Goal: Information Seeking & Learning: Learn about a topic

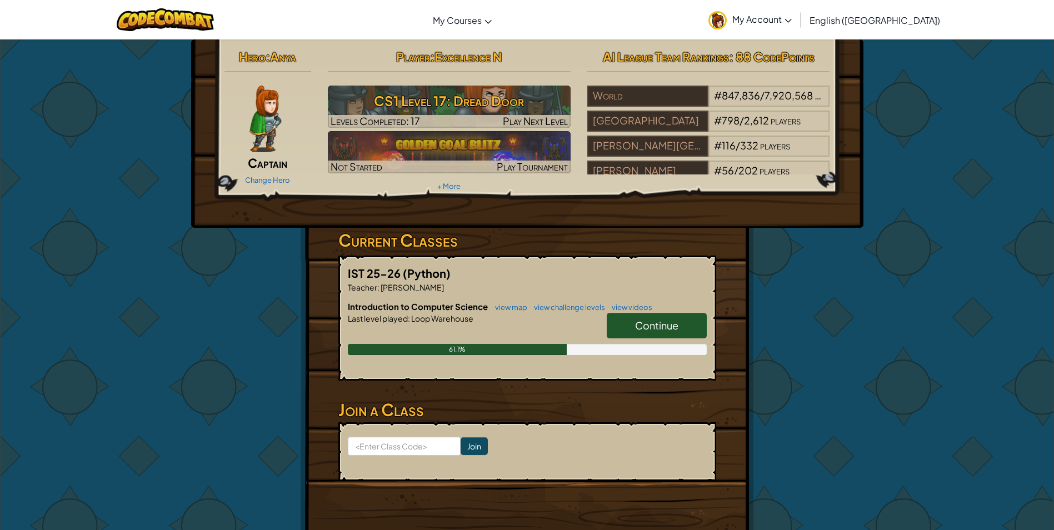
click at [674, 323] on span "Continue" at bounding box center [656, 325] width 43 height 13
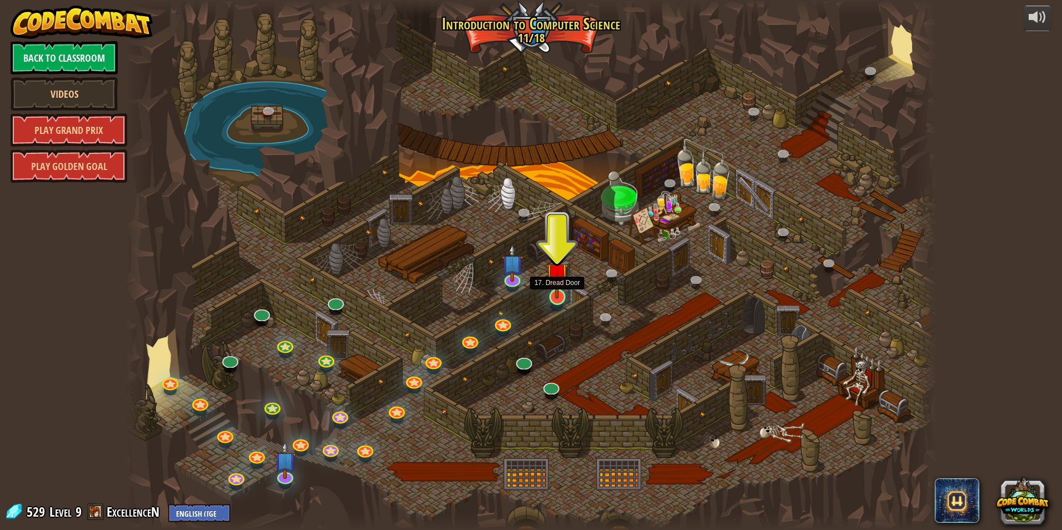
click at [562, 293] on img at bounding box center [557, 273] width 22 height 50
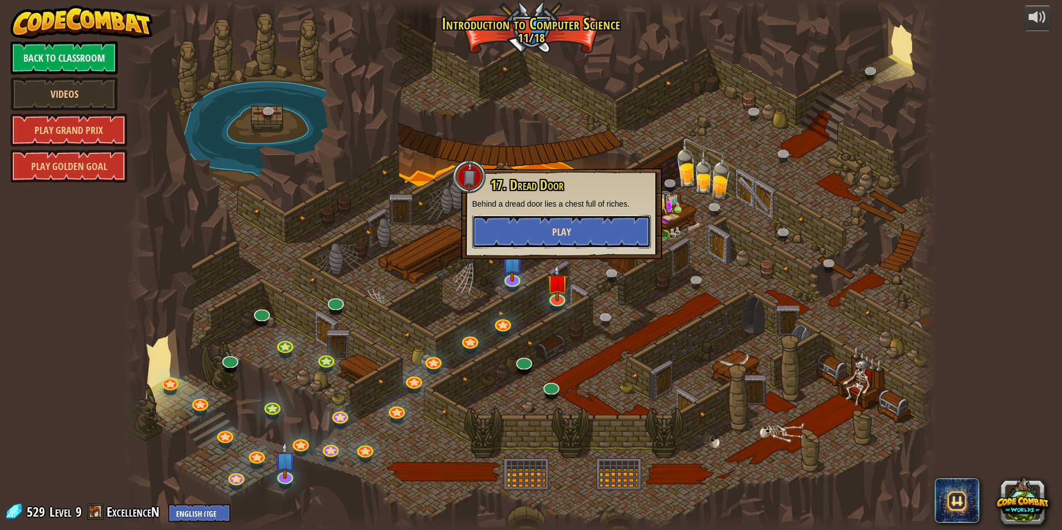
click at [585, 236] on button "Play" at bounding box center [561, 231] width 179 height 33
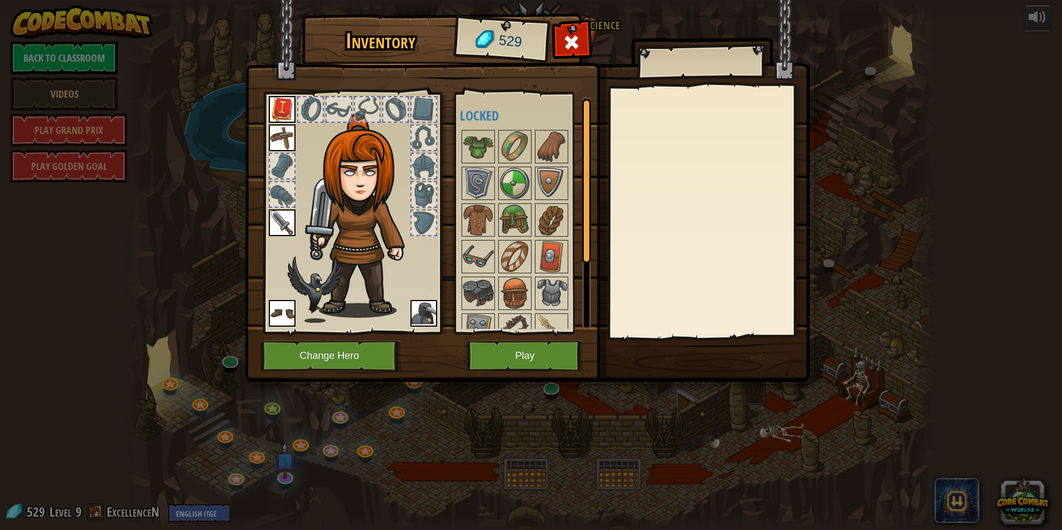
click at [527, 339] on img at bounding box center [527, 180] width 565 height 403
click at [524, 350] on button "Play" at bounding box center [525, 356] width 116 height 31
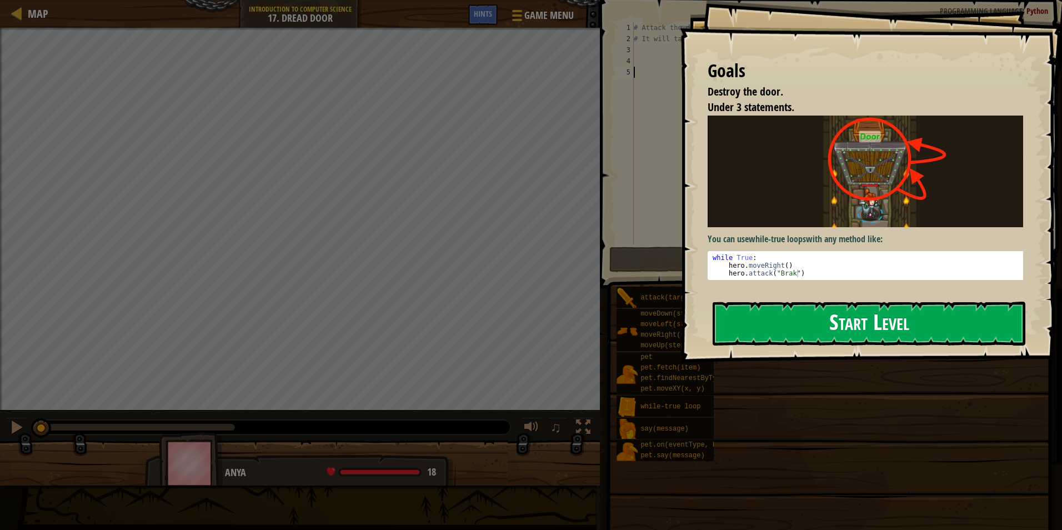
click at [790, 320] on button "Start Level" at bounding box center [869, 324] width 313 height 44
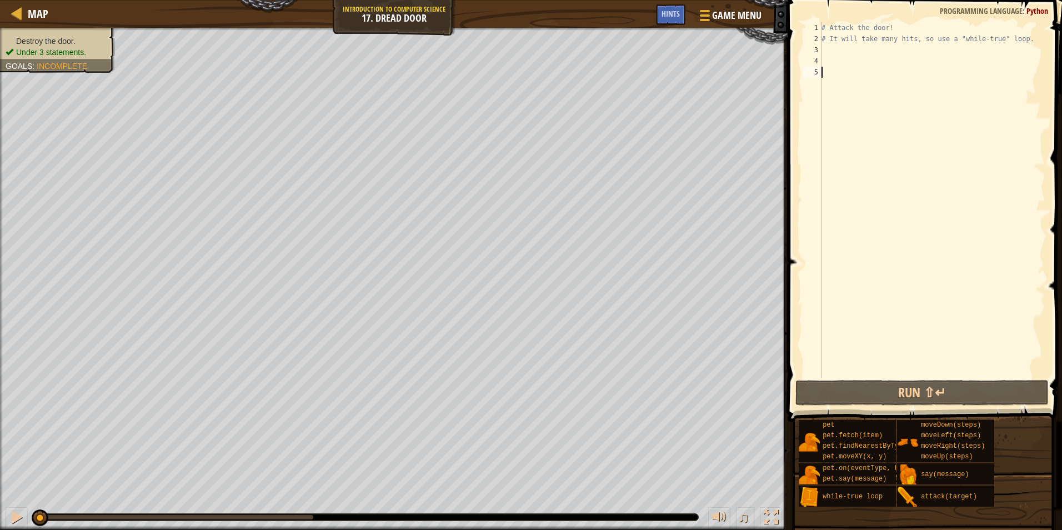
click at [831, 47] on div "# Attack the door! # It will take many hits, so use a "while-true" loop." at bounding box center [932, 211] width 226 height 378
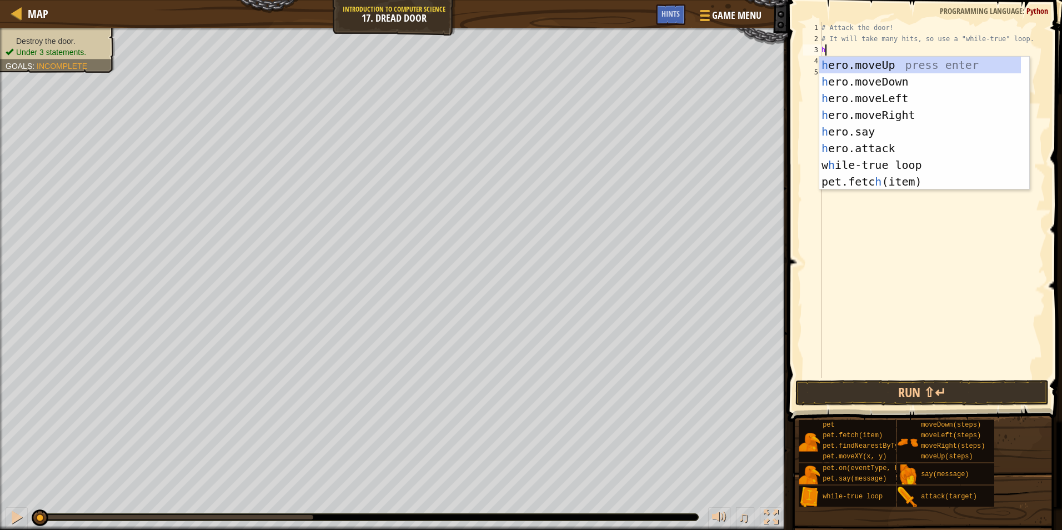
scroll to position [5, 0]
type textarea "her"
click at [894, 64] on div "her o.moveUp press enter her o.moveDown press enter her o.moveLeft press enter …" at bounding box center [924, 140] width 210 height 167
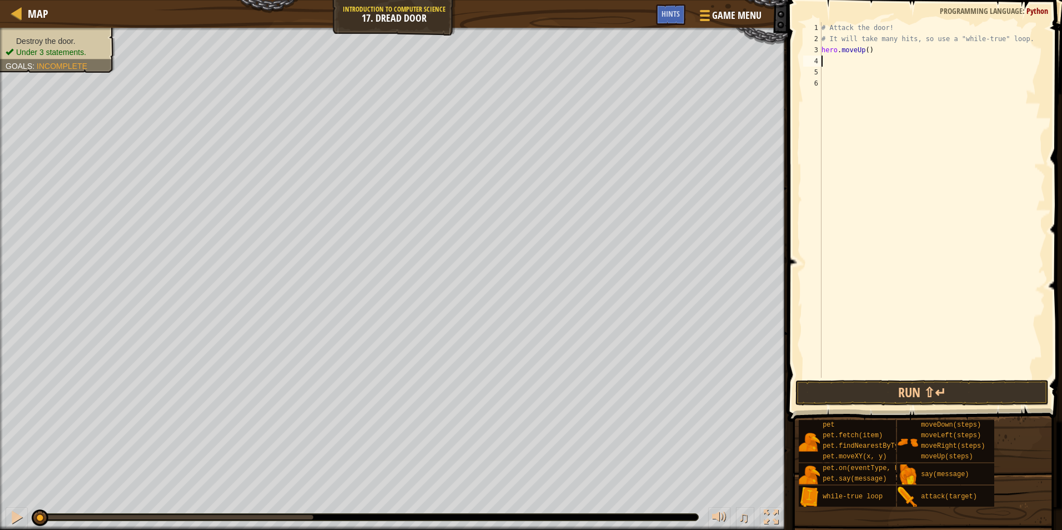
type textarea "h"
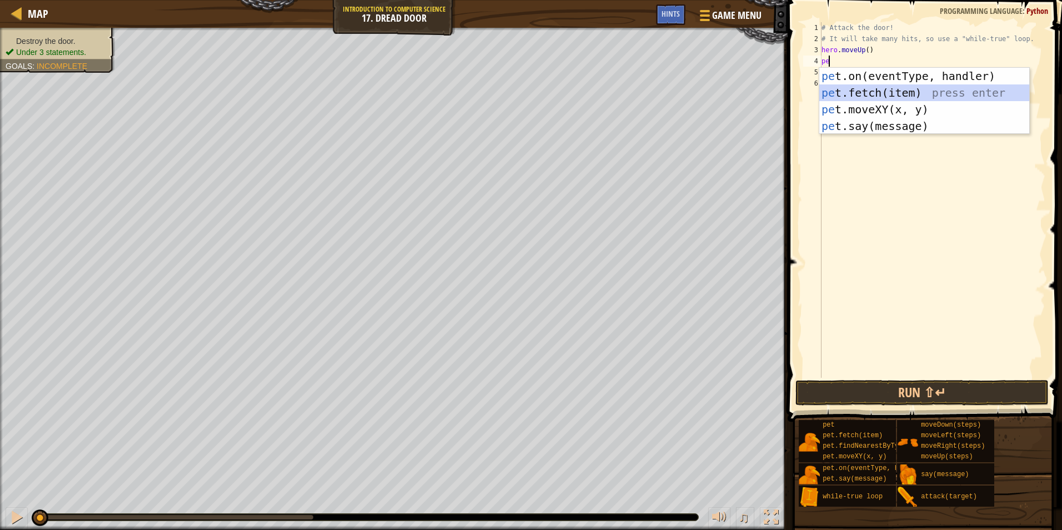
click at [863, 87] on div "pe t.on(eventType, handler) press enter pe t.fetch(item) press enter pe t.moveX…" at bounding box center [924, 118] width 210 height 100
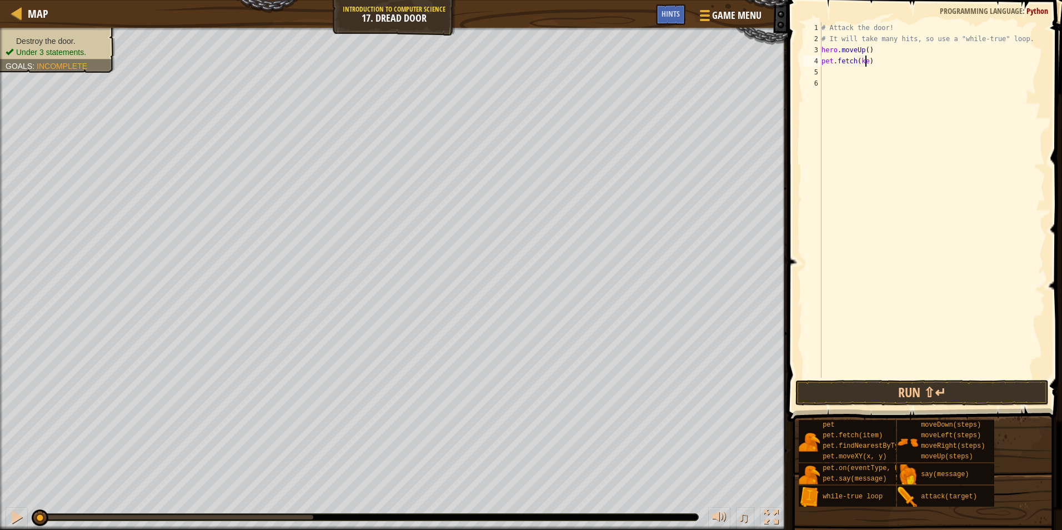
scroll to position [5, 4]
click at [951, 383] on button "Run ⇧↵" at bounding box center [921, 393] width 253 height 26
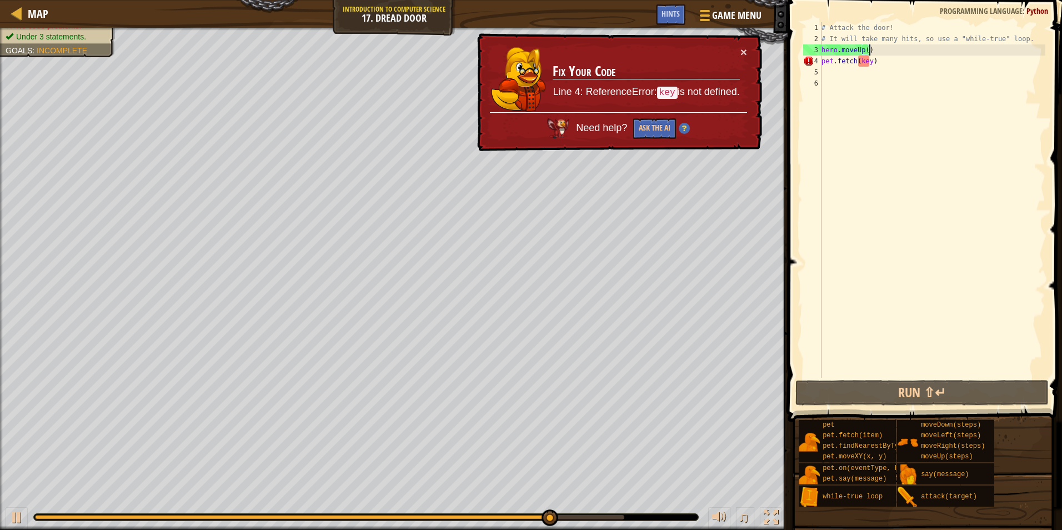
click at [917, 52] on div "# Attack the door! # It will take many hits, so use a "while-true" loop. hero .…" at bounding box center [932, 211] width 226 height 378
click at [910, 61] on div "# Attack the door! # It will take many hits, so use a "while-true" loop. hero .…" at bounding box center [932, 211] width 226 height 378
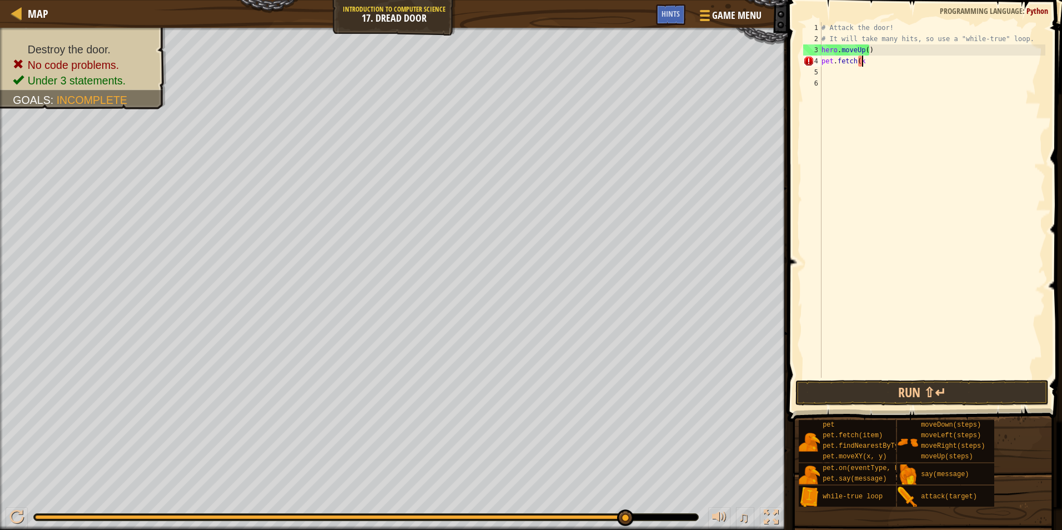
scroll to position [5, 1]
type textarea "p"
click at [678, 21] on div "Hints" at bounding box center [670, 14] width 29 height 21
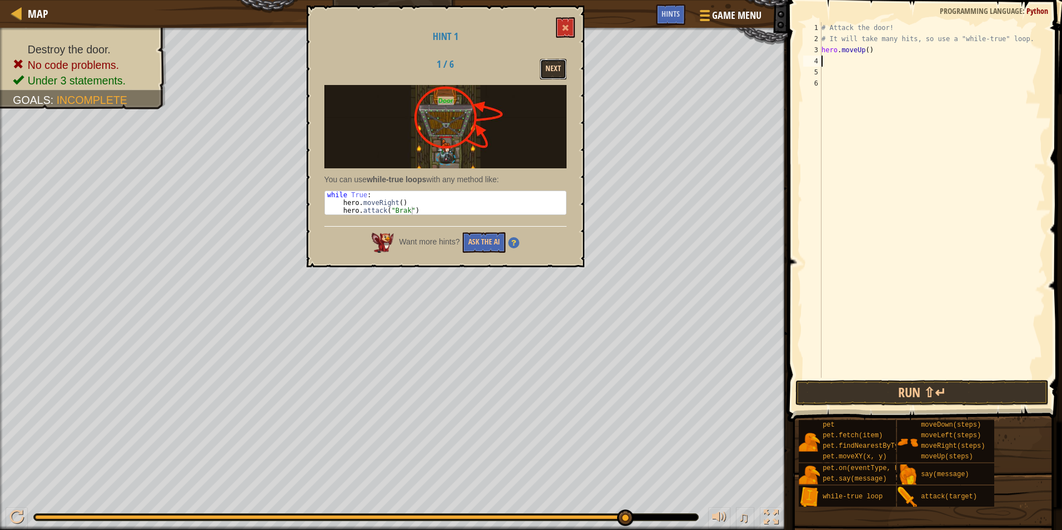
click at [553, 59] on button "Next" at bounding box center [553, 69] width 27 height 21
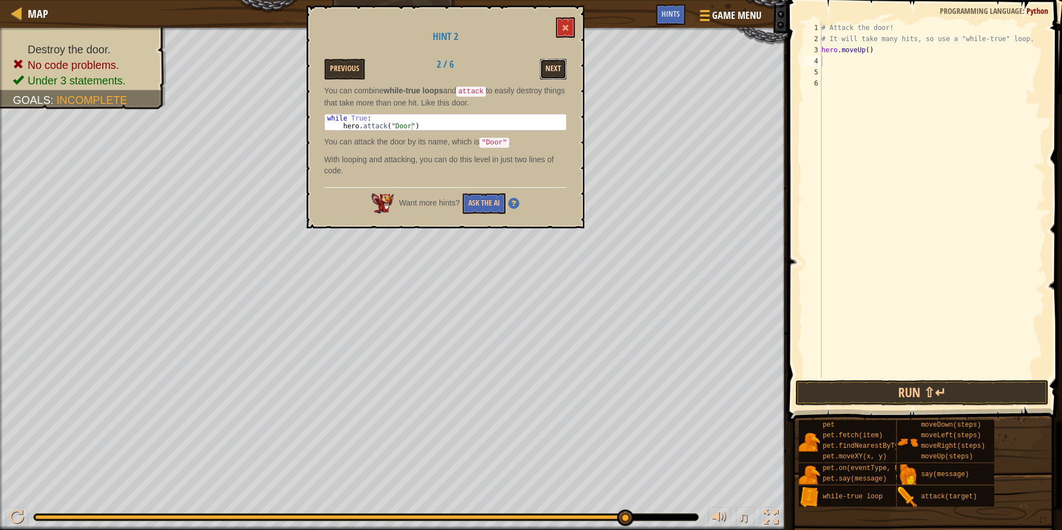
click at [547, 65] on button "Next" at bounding box center [553, 69] width 27 height 21
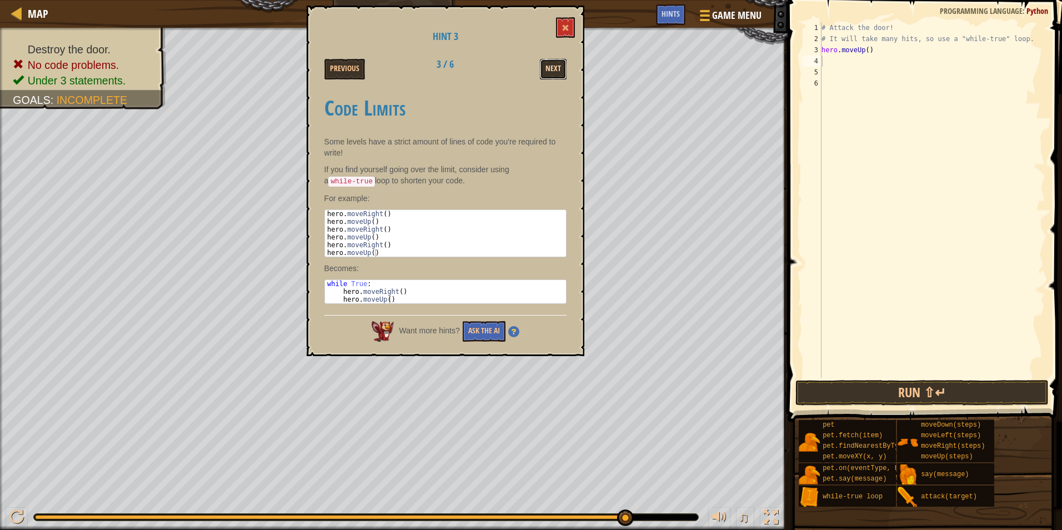
click at [549, 72] on button "Next" at bounding box center [553, 69] width 27 height 21
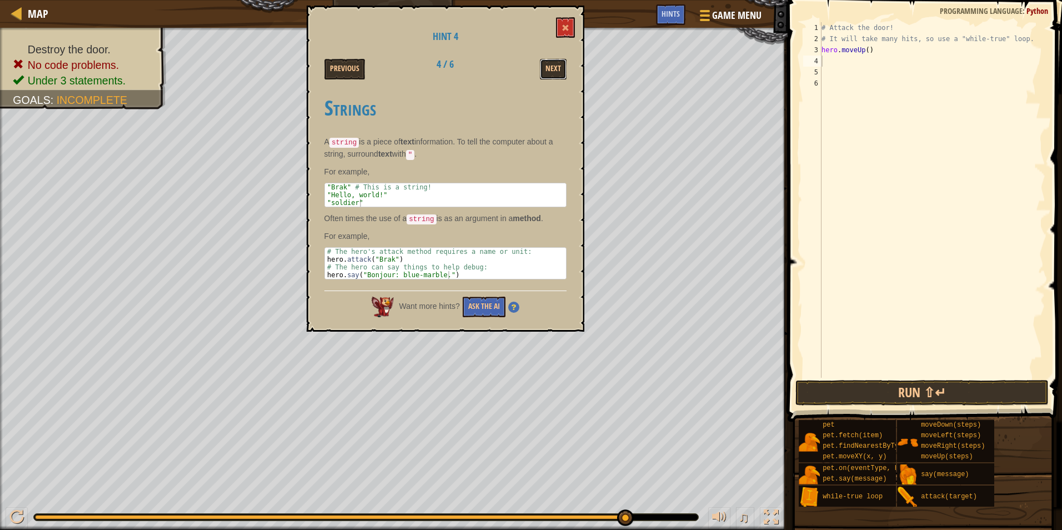
click at [549, 72] on button "Next" at bounding box center [553, 69] width 27 height 21
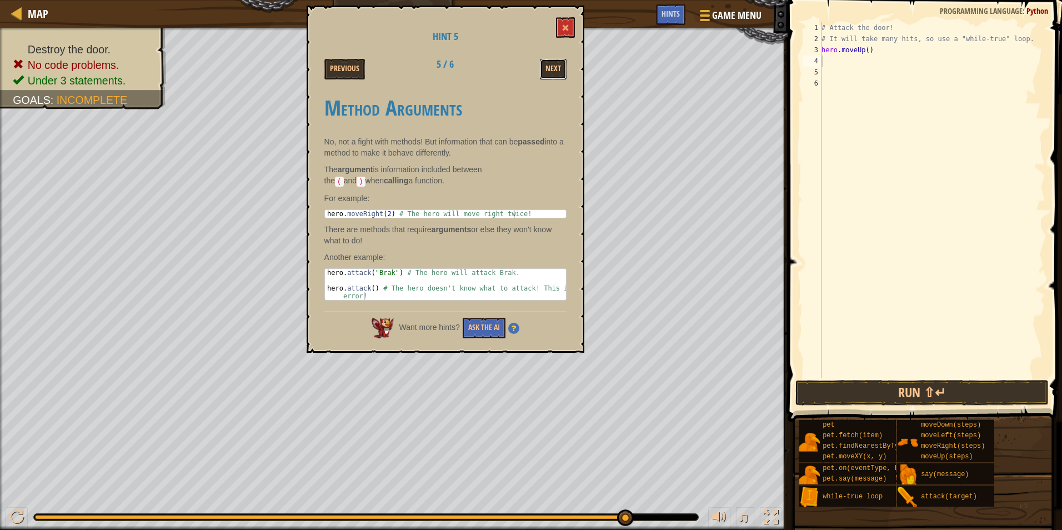
click at [549, 72] on button "Next" at bounding box center [553, 69] width 27 height 21
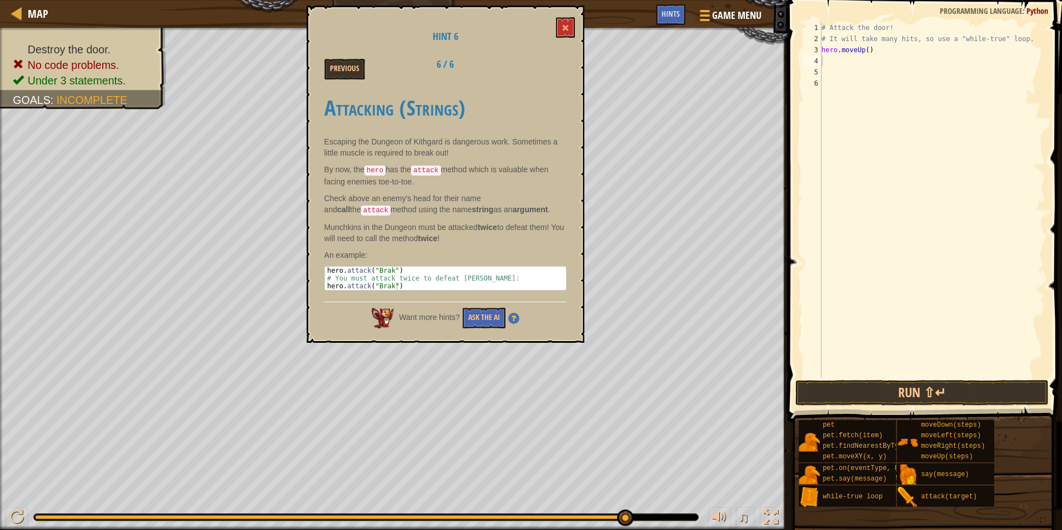
click at [549, 72] on div "Previous 6 / 6" at bounding box center [445, 69] width 259 height 21
click at [567, 21] on button at bounding box center [565, 27] width 19 height 21
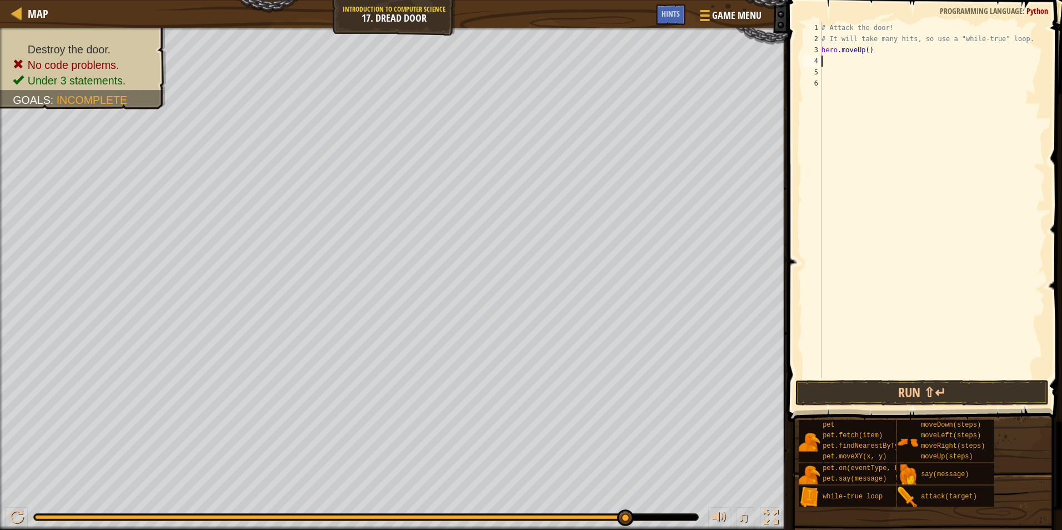
click at [827, 65] on div "# Attack the door! # It will take many hits, so use a "while-true" loop. hero .…" at bounding box center [932, 211] width 226 height 378
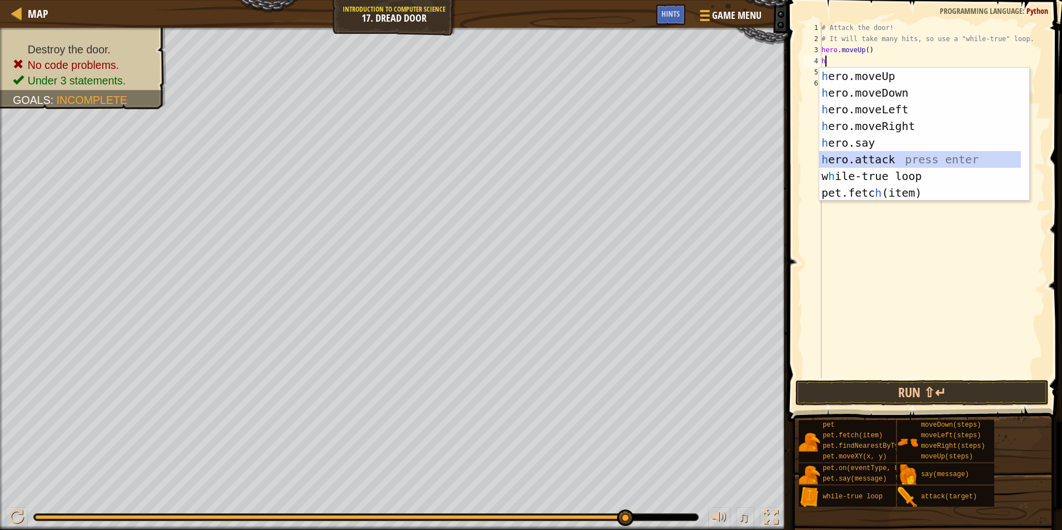
click at [868, 154] on div "h ero.moveUp press enter h ero.moveDown press enter h ero.moveLeft press enter …" at bounding box center [924, 151] width 210 height 167
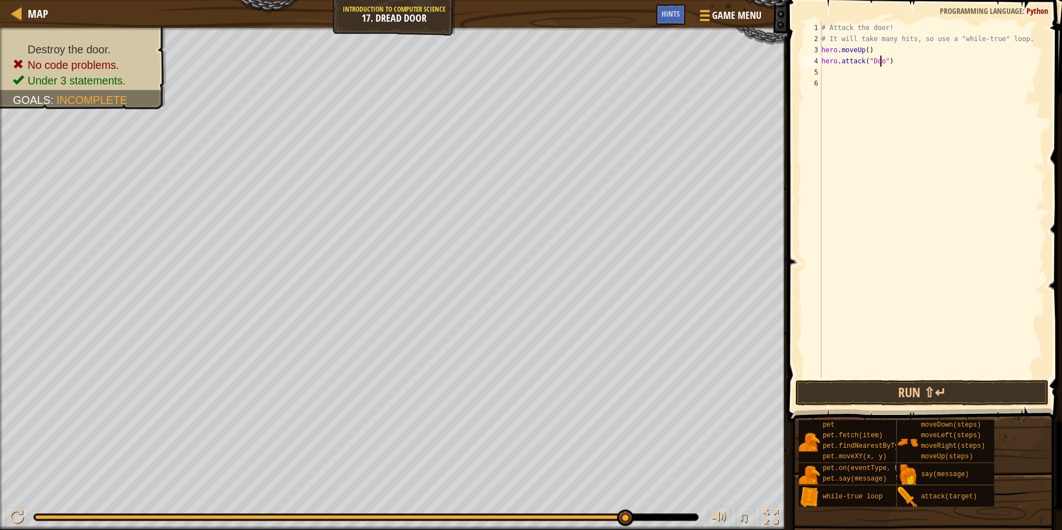
scroll to position [5, 5]
type textarea "hero.attack("Door")"
click at [865, 387] on button "Run ⇧↵" at bounding box center [921, 393] width 253 height 26
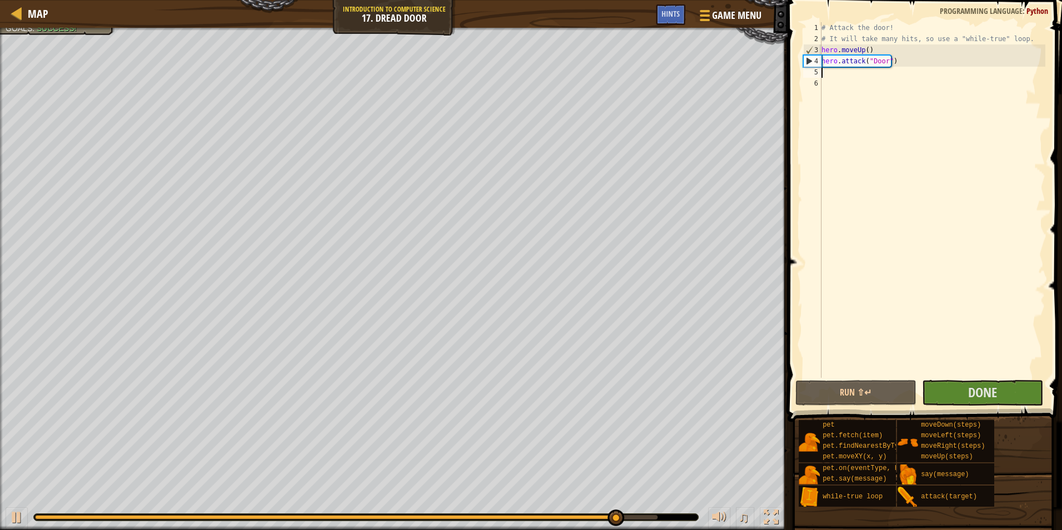
click at [904, 71] on div "# Attack the door! # It will take many hits, so use a "while-true" loop. hero .…" at bounding box center [932, 211] width 226 height 378
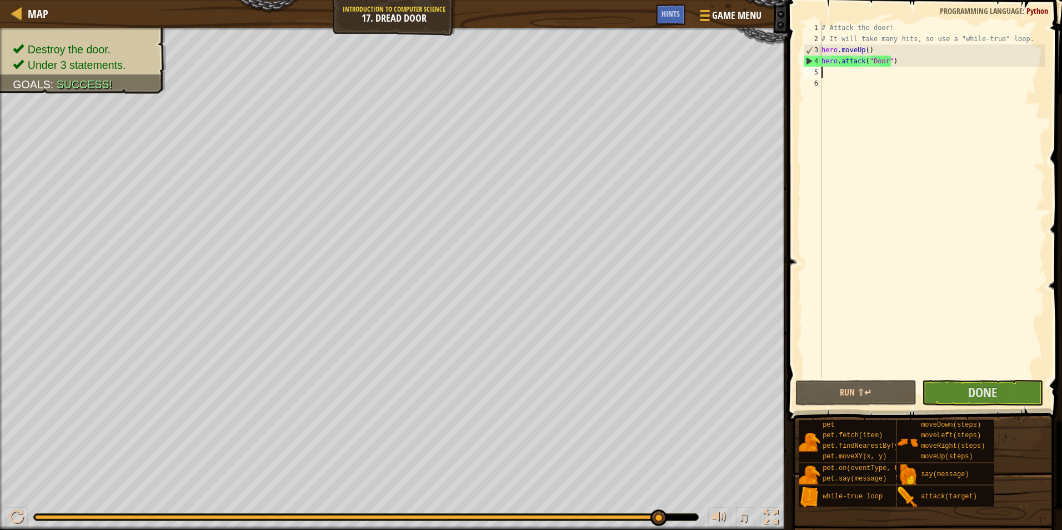
click at [903, 59] on div "# Attack the door! # It will take many hits, so use a "while-true" loop. hero .…" at bounding box center [932, 211] width 226 height 378
click at [885, 50] on div "# Attack the door! # It will take many hits, so use a "while-true" loop. hero .…" at bounding box center [932, 211] width 226 height 378
click at [888, 61] on div "# Attack the door! # It will take many hits, so use a "while-true" loop. hero .…" at bounding box center [932, 211] width 226 height 378
type textarea "hero.attack("Door")"
click at [832, 73] on div "# Attack the door! # It will take many hits, so use a "while-true" loop. hero .…" at bounding box center [932, 211] width 226 height 378
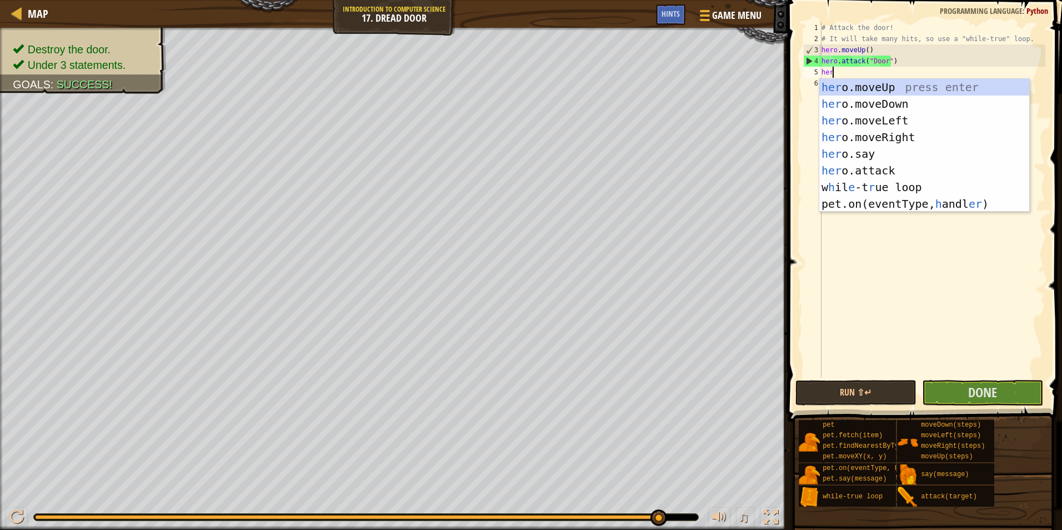
scroll to position [5, 1]
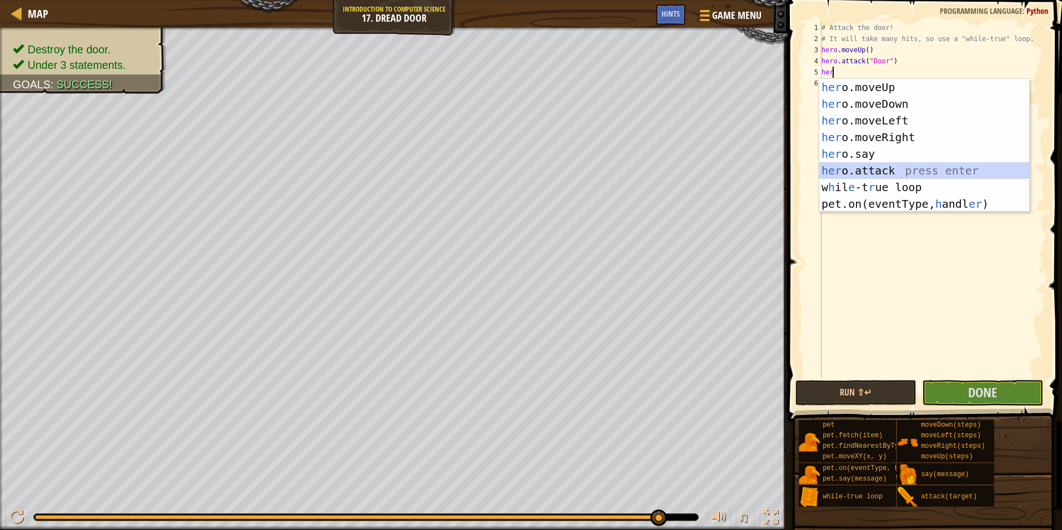
click at [919, 168] on div "her o.moveUp press enter her o.moveDown press enter her o.moveLeft press enter …" at bounding box center [924, 162] width 210 height 167
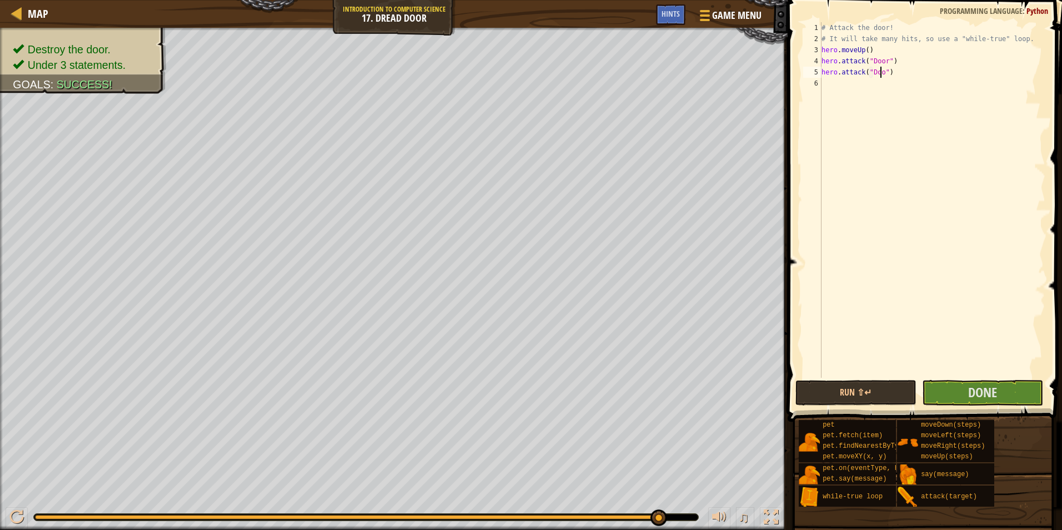
scroll to position [5, 5]
type textarea "hero.attack("Door")"
click at [884, 393] on button "Run ⇧↵" at bounding box center [855, 393] width 121 height 26
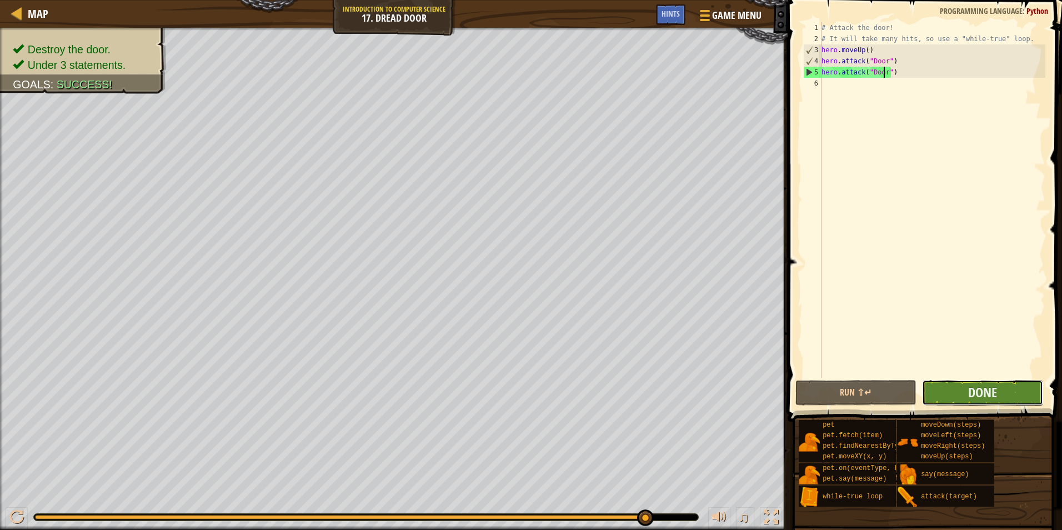
click at [1012, 393] on button "Done" at bounding box center [982, 393] width 121 height 26
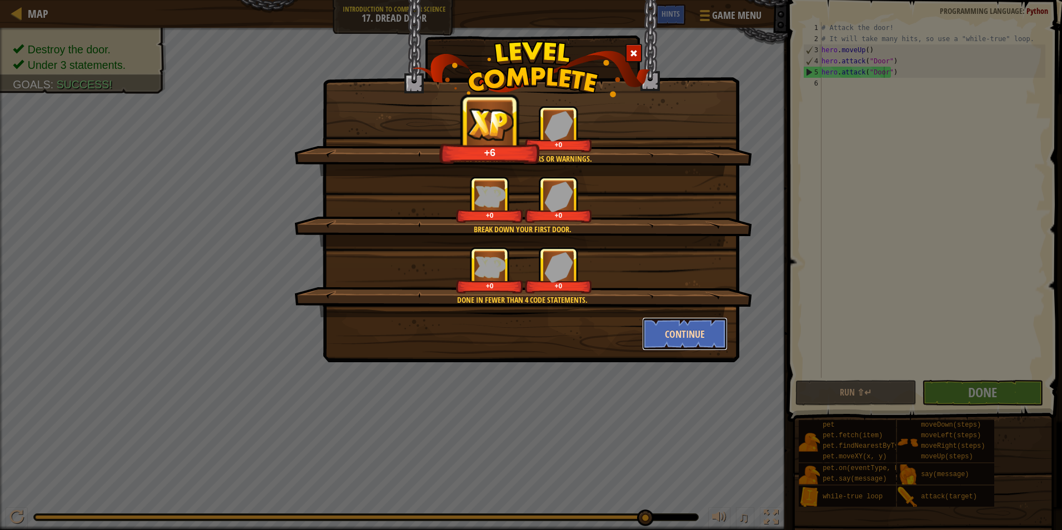
click at [659, 329] on button "Continue" at bounding box center [685, 333] width 86 height 33
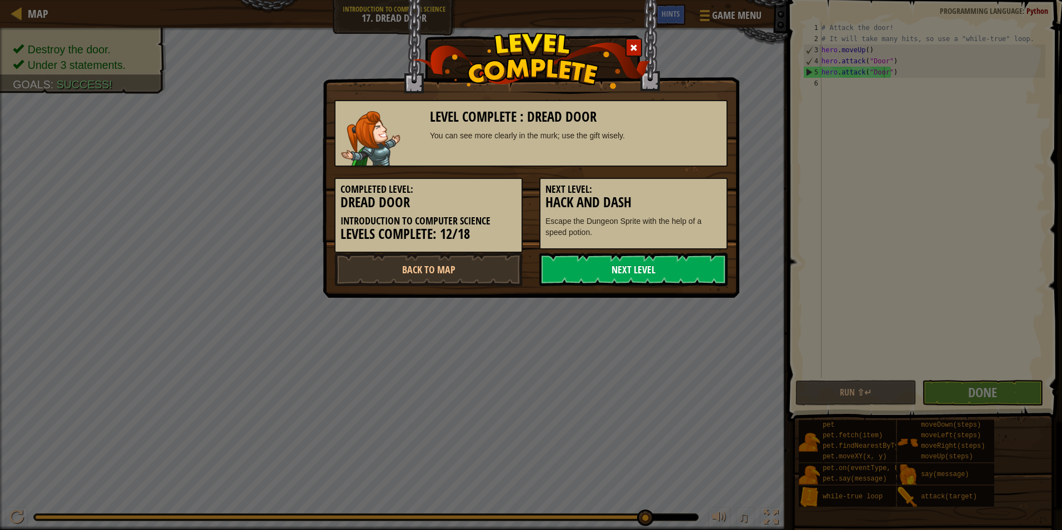
click at [643, 275] on link "Next Level" at bounding box center [633, 269] width 188 height 33
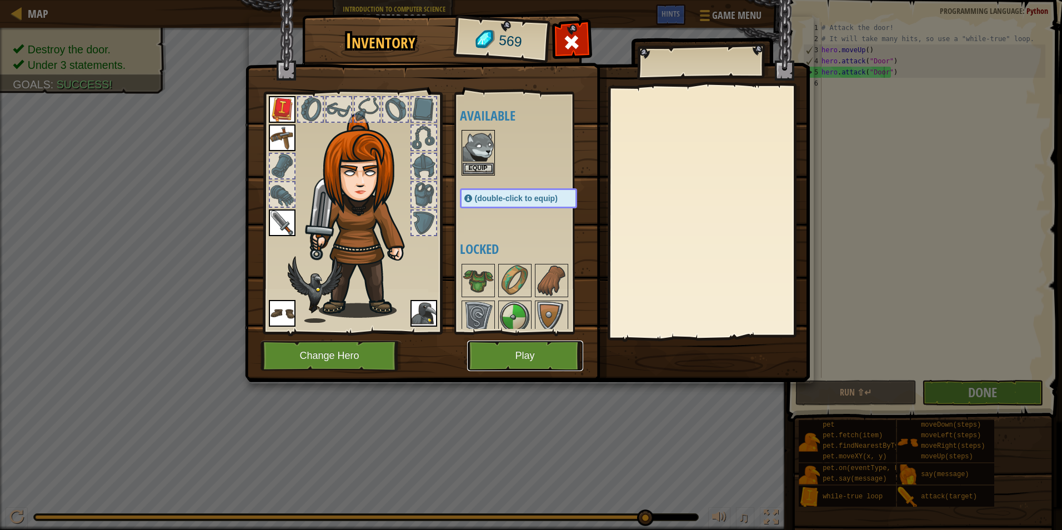
click at [547, 346] on button "Play" at bounding box center [525, 356] width 116 height 31
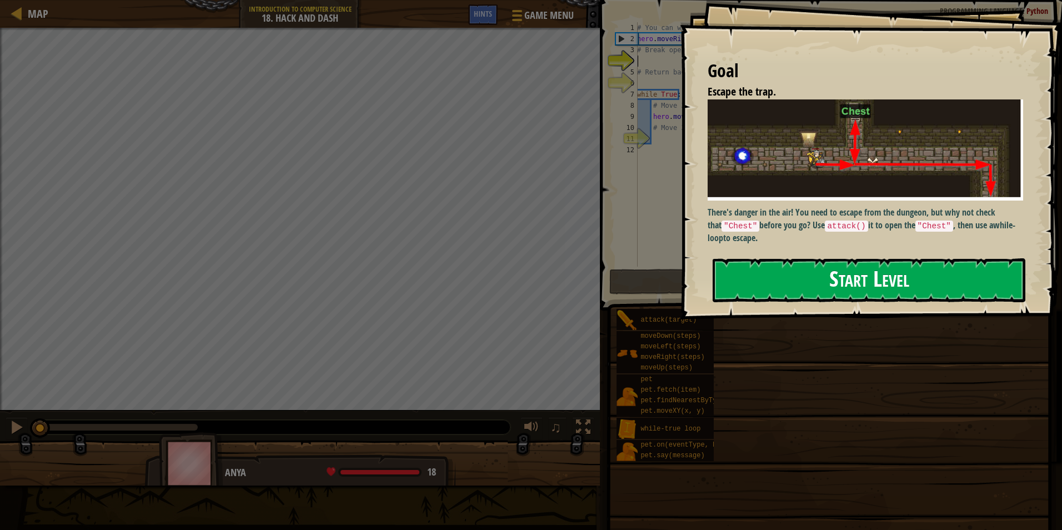
click at [866, 276] on button "Start Level" at bounding box center [869, 280] width 313 height 44
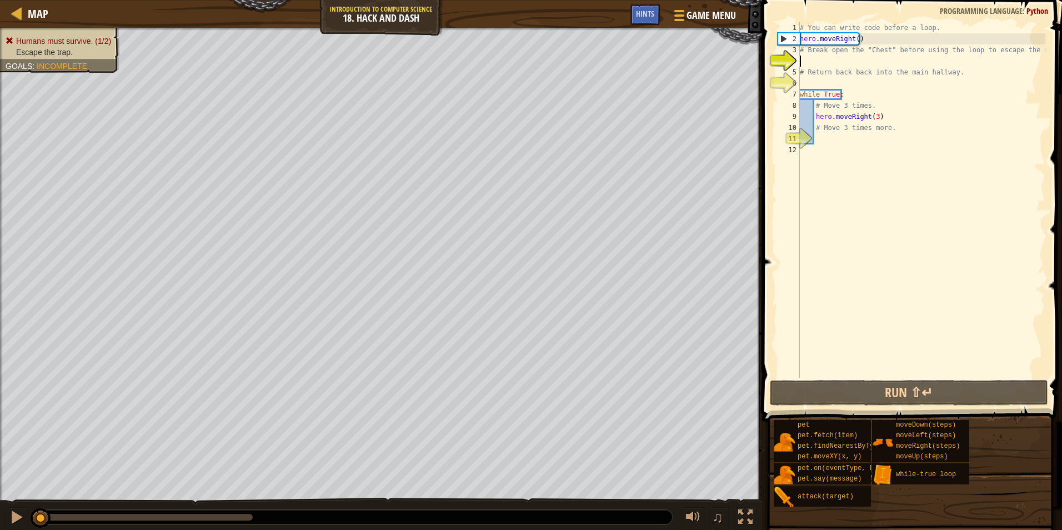
click at [803, 61] on div "# You can write code before a loop. hero . moveRight ( ) # Break open the "Ches…" at bounding box center [922, 211] width 248 height 378
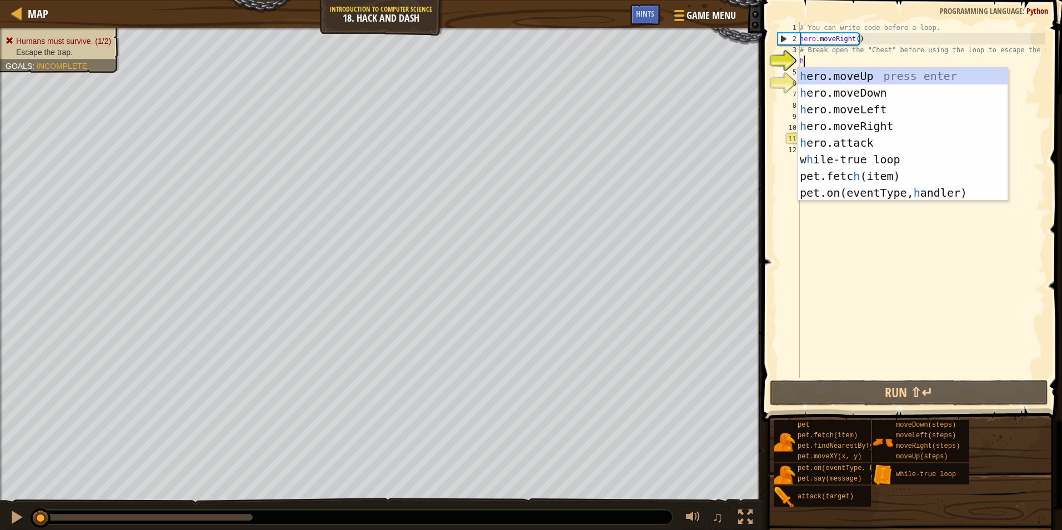
scroll to position [5, 0]
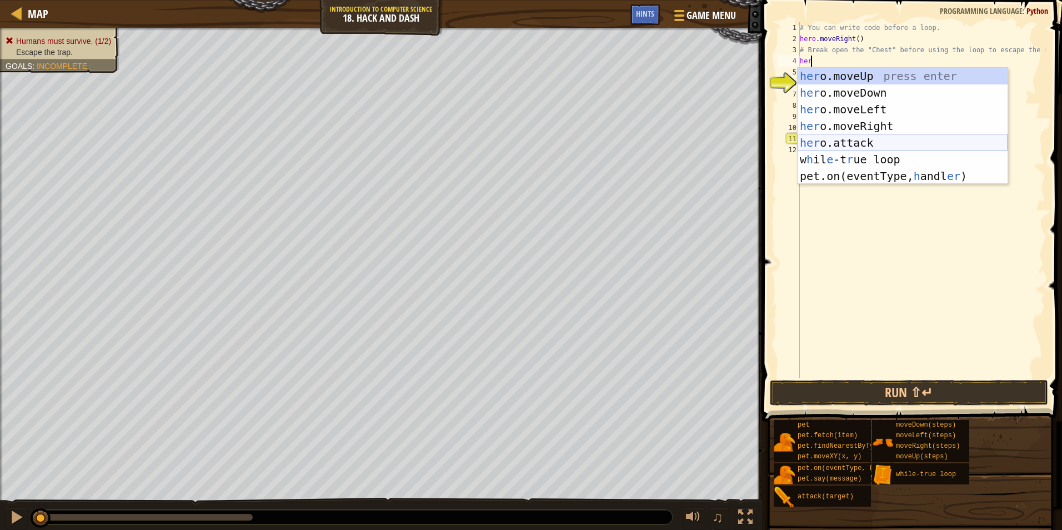
click at [848, 139] on div "her o.moveUp press enter her o.moveDown press enter her o.moveLeft press enter …" at bounding box center [903, 143] width 210 height 150
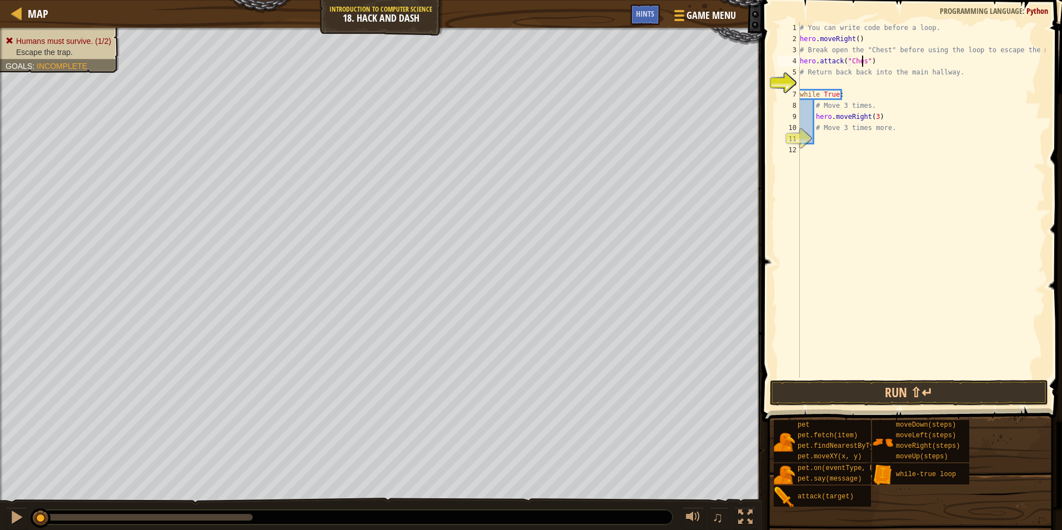
scroll to position [5, 5]
click at [884, 58] on div "# You can write code before a loop. hero . moveRight ( ) # Break open the "Ches…" at bounding box center [922, 211] width 248 height 378
click at [797, 59] on div "4" at bounding box center [789, 61] width 22 height 11
type textarea "hero.attack("Chest")"
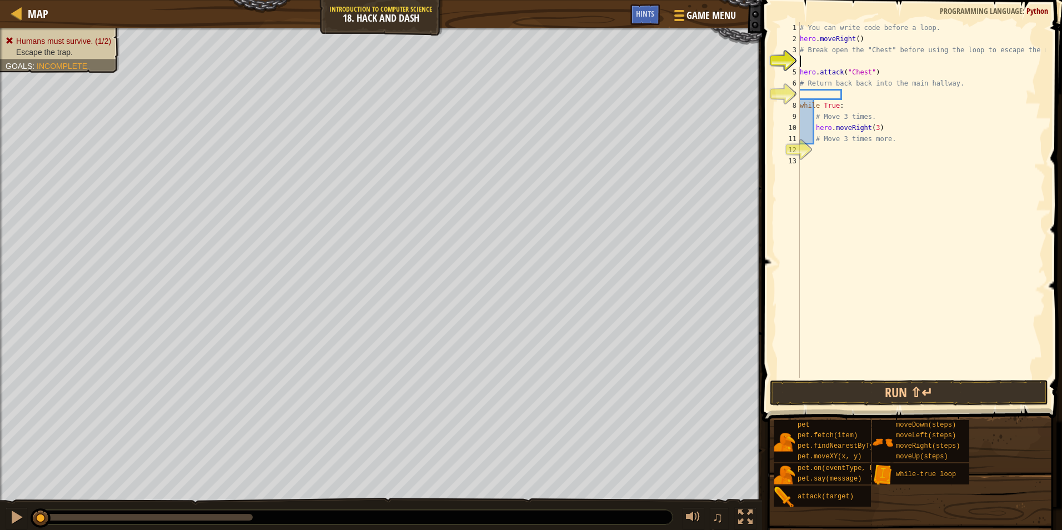
click at [800, 59] on div "# You can write code before a loop. hero . moveRight ( ) # Break open the "Ches…" at bounding box center [922, 211] width 248 height 378
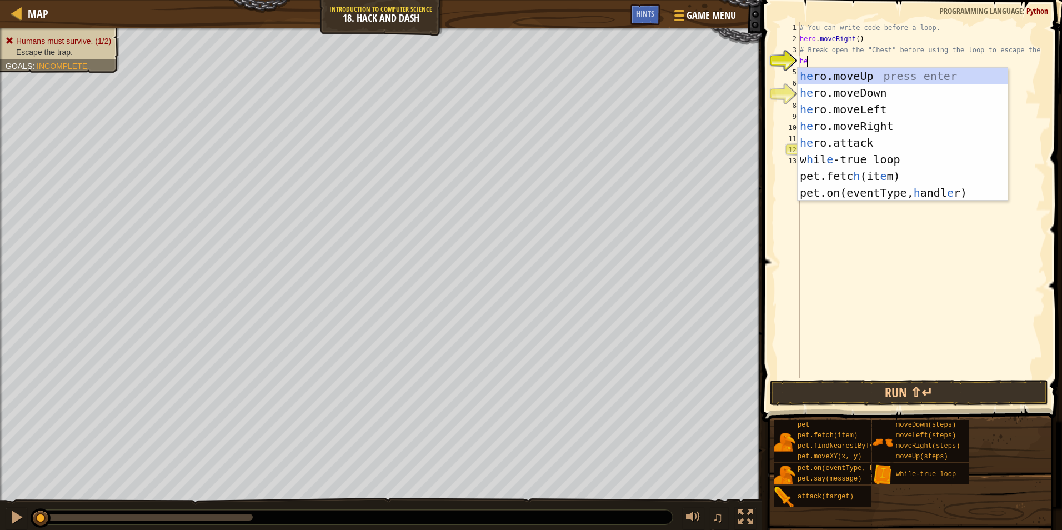
type textarea "her"
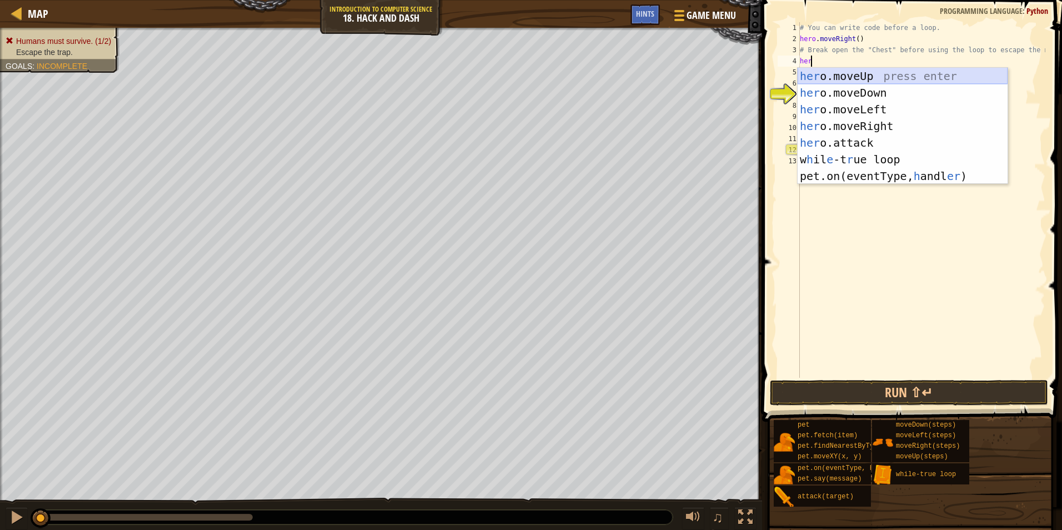
click at [865, 81] on div "her o.moveUp press enter her o.moveDown press enter her o.moveLeft press enter …" at bounding box center [903, 143] width 210 height 150
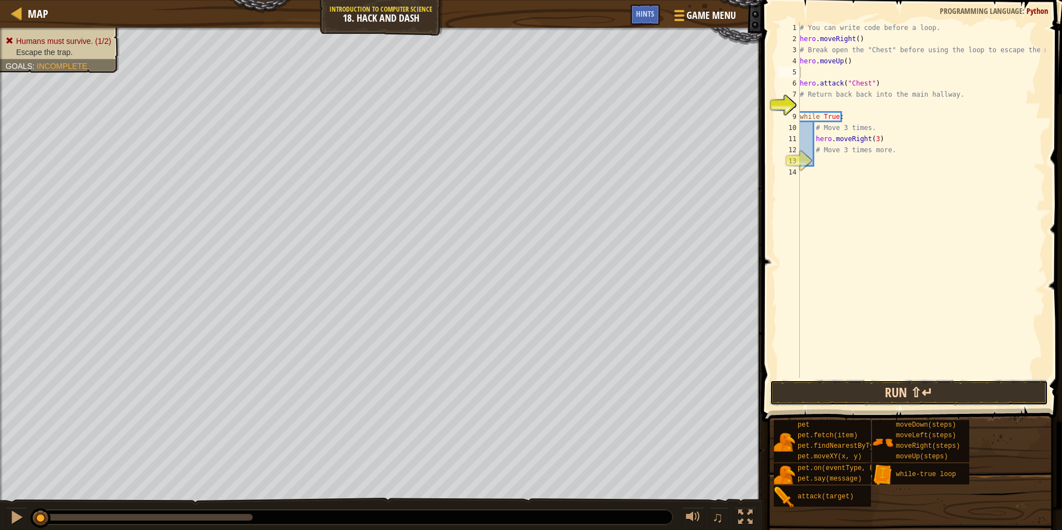
click at [882, 392] on button "Run ⇧↵" at bounding box center [909, 393] width 278 height 26
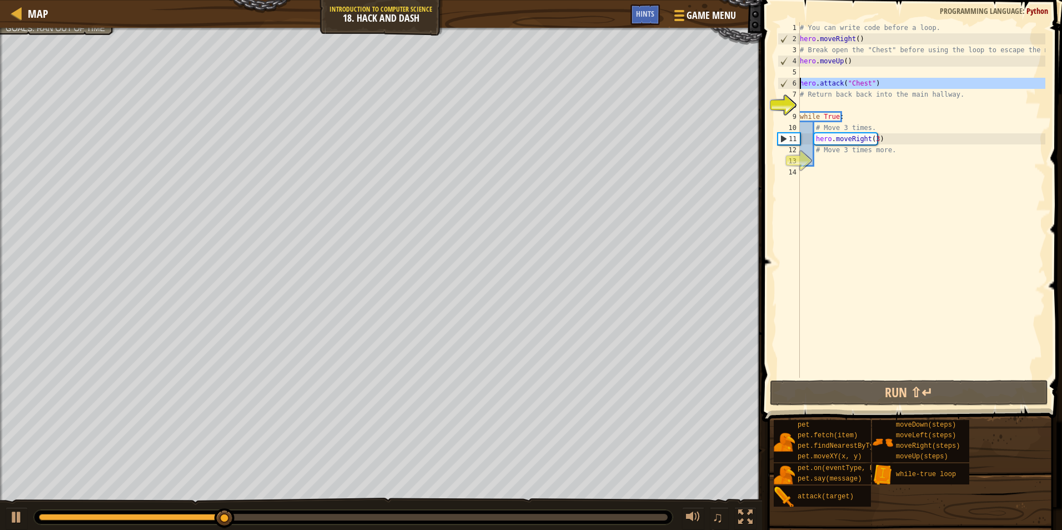
click at [798, 84] on div "6" at bounding box center [789, 83] width 22 height 11
type textarea "hero.attack("Chest")"
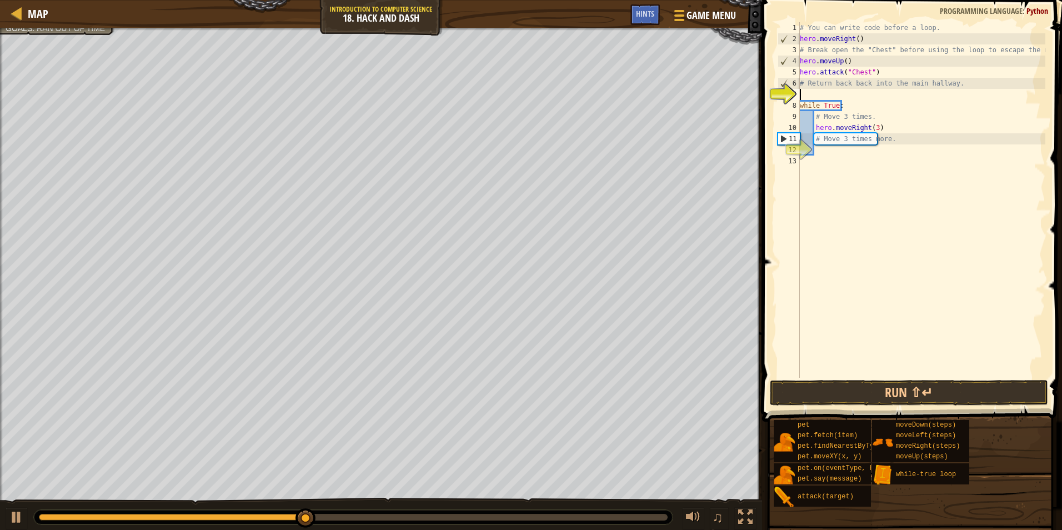
click at [867, 93] on div "# You can write code before a loop. hero . moveRight ( ) # Break open the "Ches…" at bounding box center [922, 211] width 248 height 378
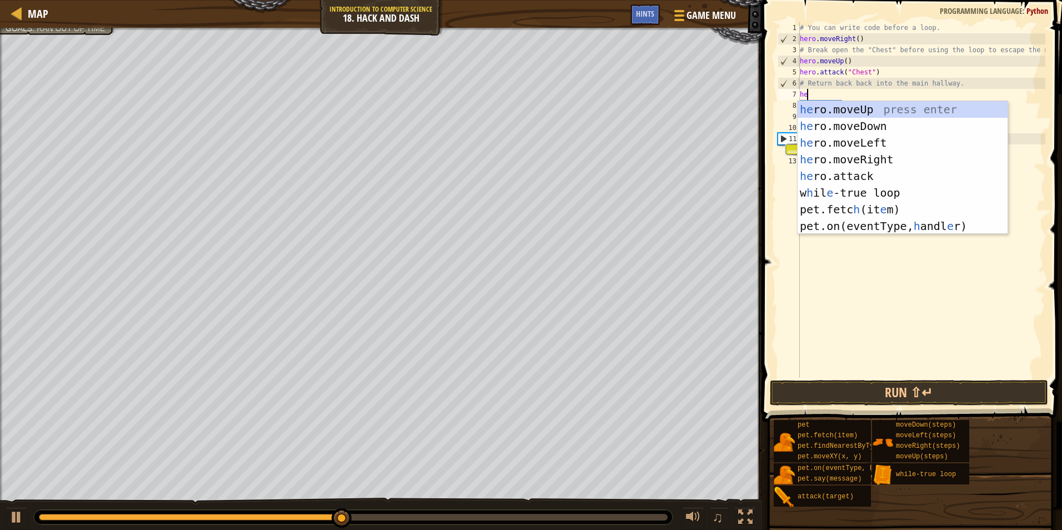
type textarea "her"
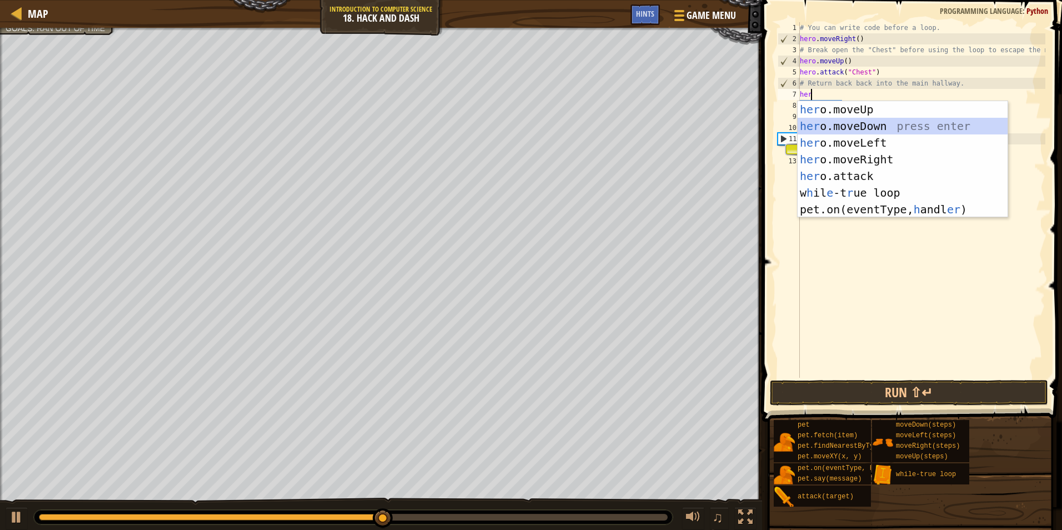
click at [860, 126] on div "her o.moveUp press enter her o.moveDown press enter her o.moveLeft press enter …" at bounding box center [903, 176] width 210 height 150
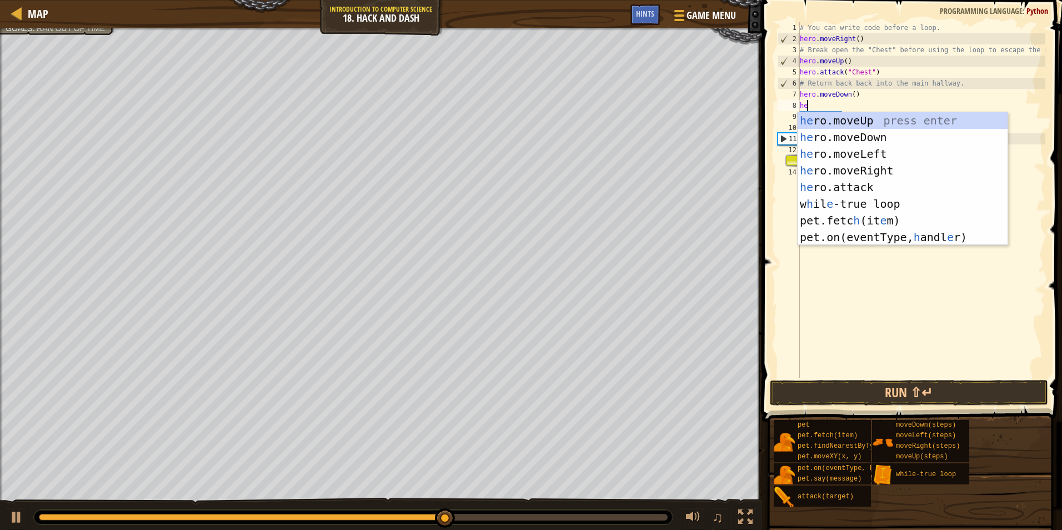
type textarea "her"
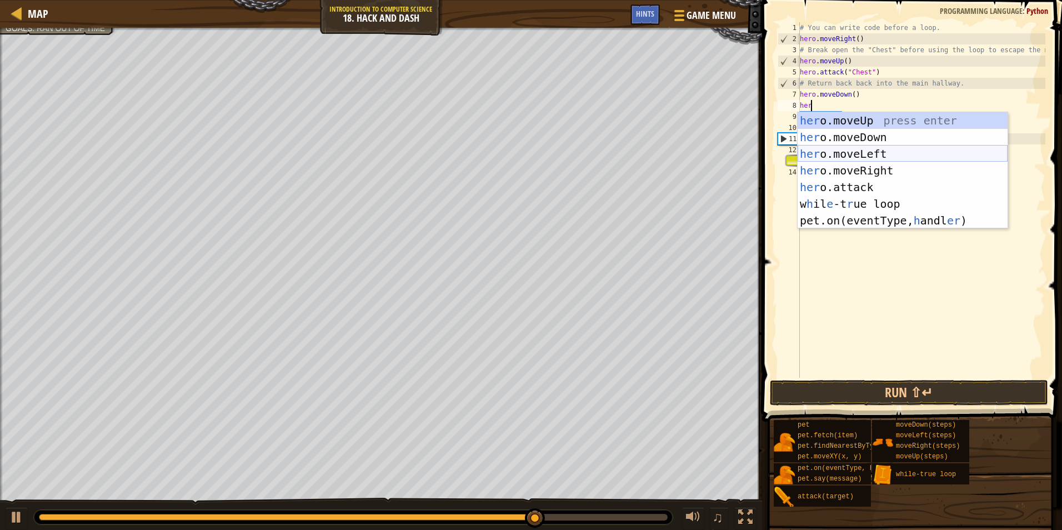
click at [831, 151] on div "her o.moveUp press enter her o.moveDown press enter her o.moveLeft press enter …" at bounding box center [903, 187] width 210 height 150
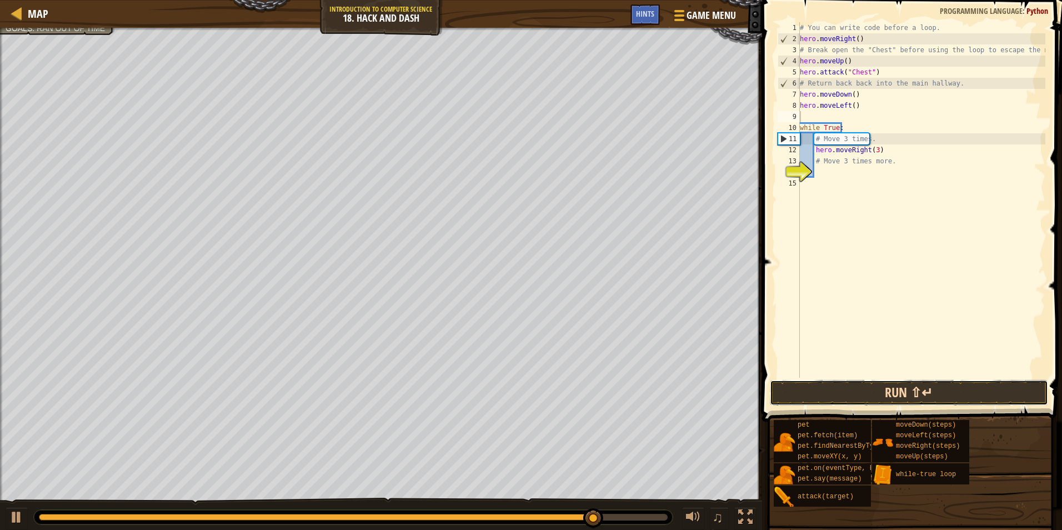
click at [879, 391] on button "Run ⇧↵" at bounding box center [909, 393] width 278 height 26
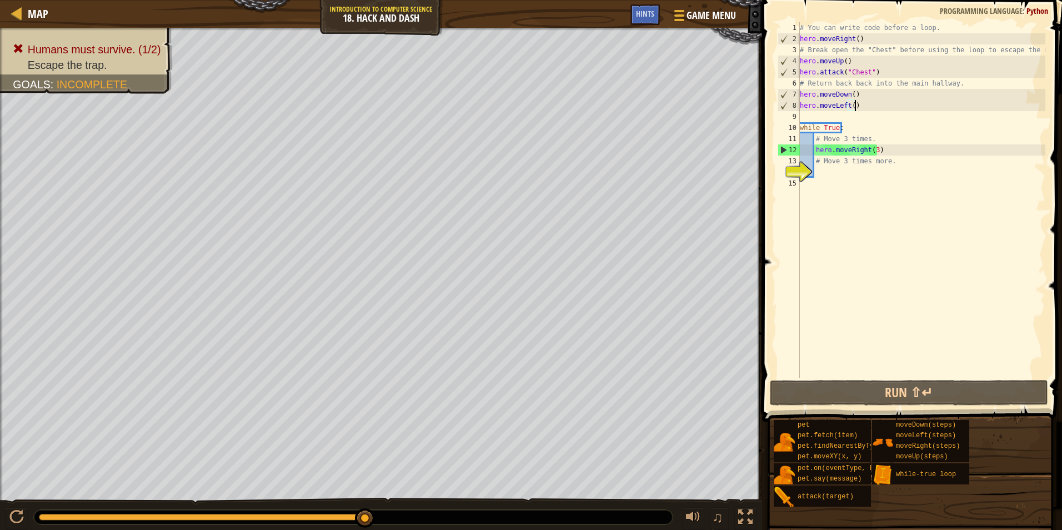
click at [854, 108] on div "# You can write code before a loop. hero . moveRight ( ) # Break open the "Ches…" at bounding box center [922, 211] width 248 height 378
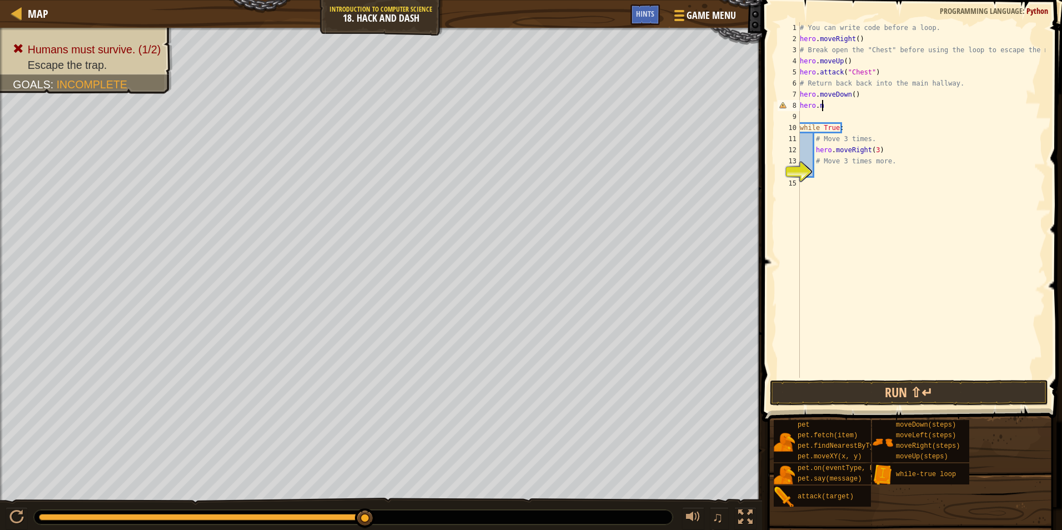
type textarea "h"
type textarea "heo"
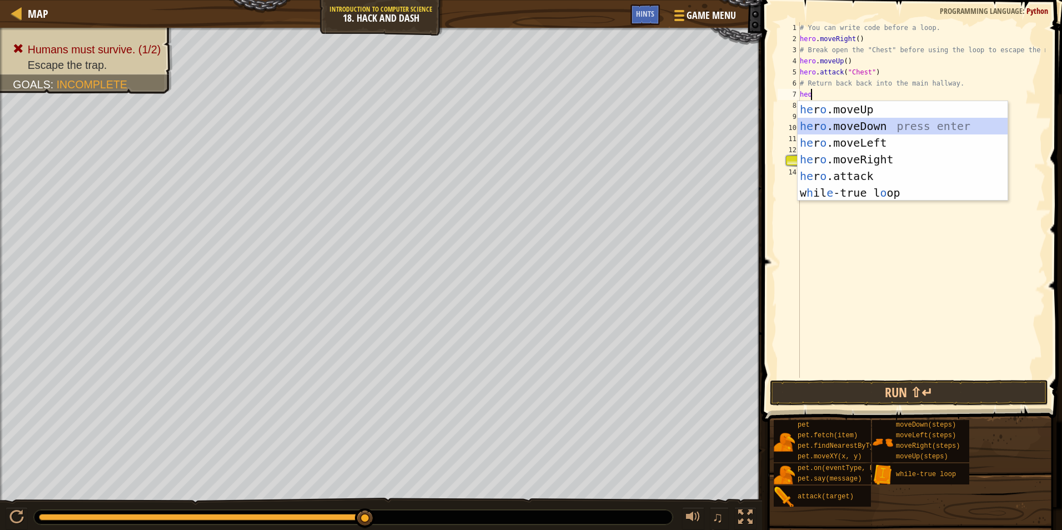
click at [857, 128] on div "he r o .moveUp press enter he r o .moveDown press enter he r o .moveLeft press …" at bounding box center [903, 167] width 210 height 133
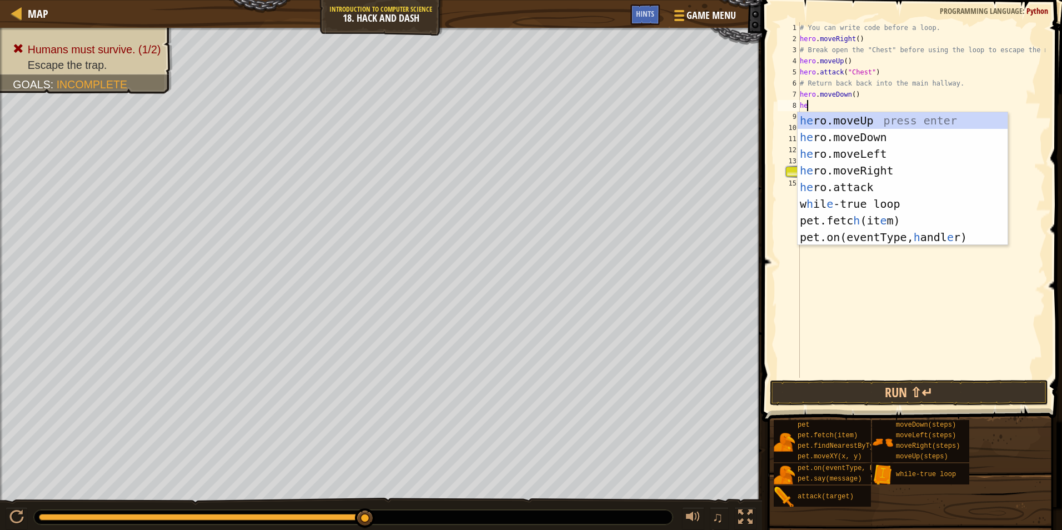
type textarea "h"
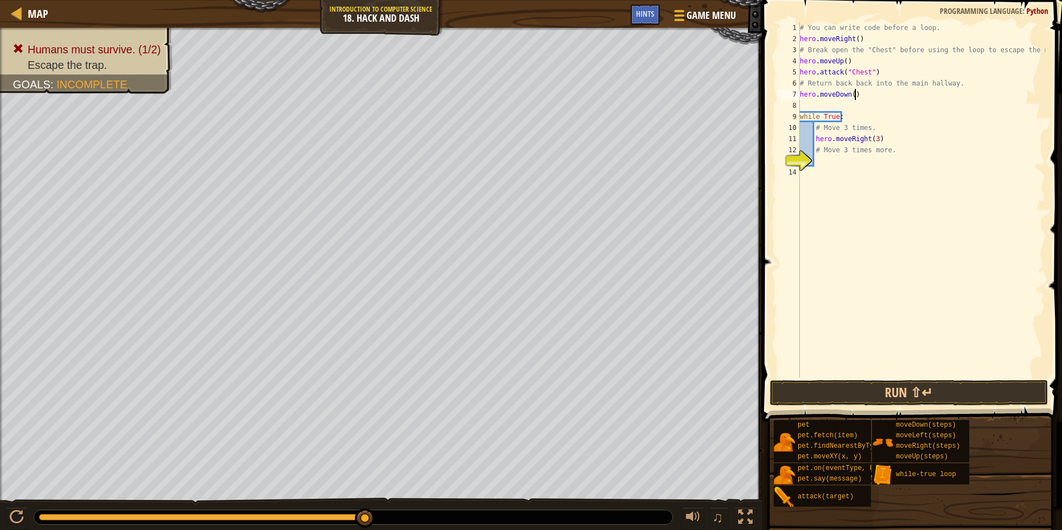
click at [800, 113] on div "# You can write code before a loop. hero . moveRight ( ) # Break open the "Ches…" at bounding box center [922, 211] width 248 height 378
click at [892, 122] on div "# You can write code before a loop. hero . moveRight ( ) # Break open the "Ches…" at bounding box center [922, 211] width 248 height 378
click at [890, 126] on div "# You can write code before a loop. hero . moveRight ( ) # Break open the "Ches…" at bounding box center [922, 211] width 248 height 378
click at [885, 141] on div "# You can write code before a loop. hero . moveRight ( ) # Break open the "Ches…" at bounding box center [922, 211] width 248 height 378
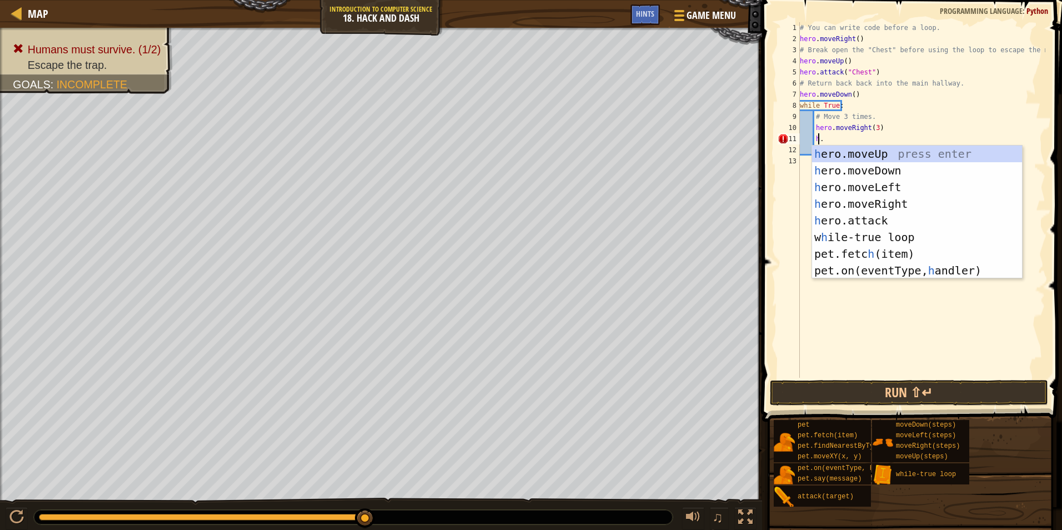
scroll to position [5, 1]
click at [867, 166] on div "he ro.moveUp press enter he ro.moveDown press enter he ro.moveLeft press enter …" at bounding box center [917, 229] width 210 height 167
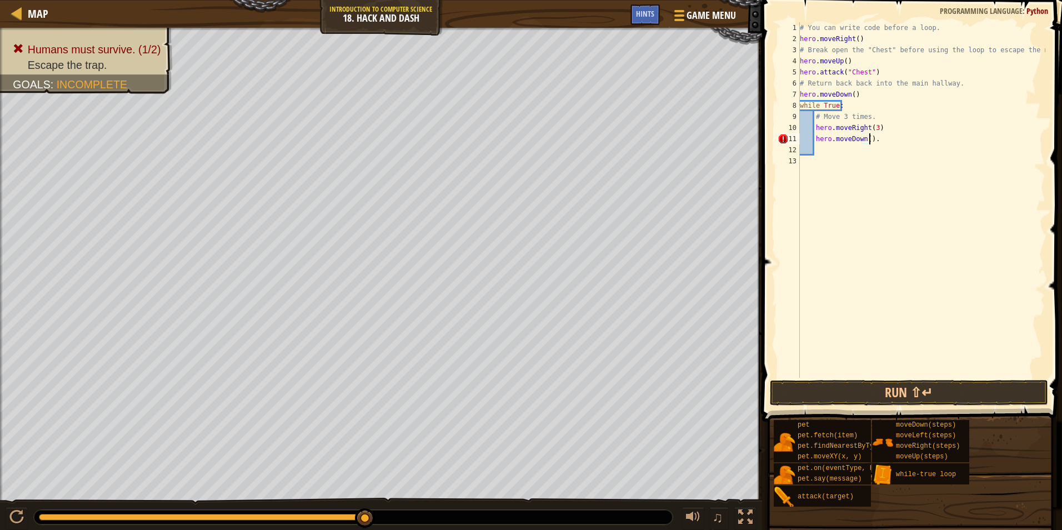
click at [865, 143] on div "# You can write code before a loop. hero . moveRight ( ) # Break open the "Ches…" at bounding box center [922, 211] width 248 height 378
click at [873, 138] on div "# You can write code before a loop. hero . moveRight ( ) # Break open the "Ches…" at bounding box center [922, 211] width 248 height 378
click at [878, 137] on div "# You can write code before a loop. hero . moveRight ( ) # Break open the "Ches…" at bounding box center [922, 211] width 248 height 378
type textarea "hero.moveDown(3)"
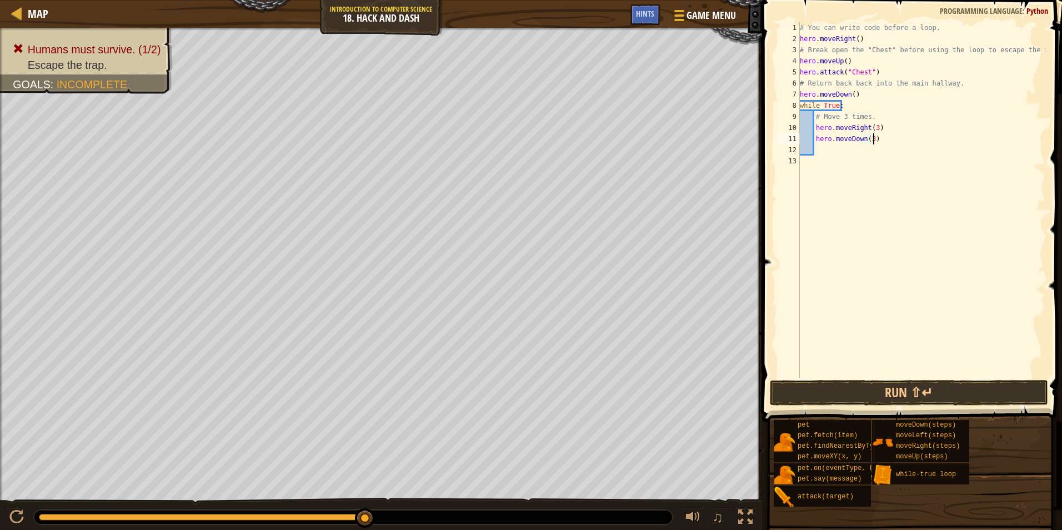
scroll to position [5, 1]
click at [906, 387] on button "Run ⇧↵" at bounding box center [909, 393] width 278 height 26
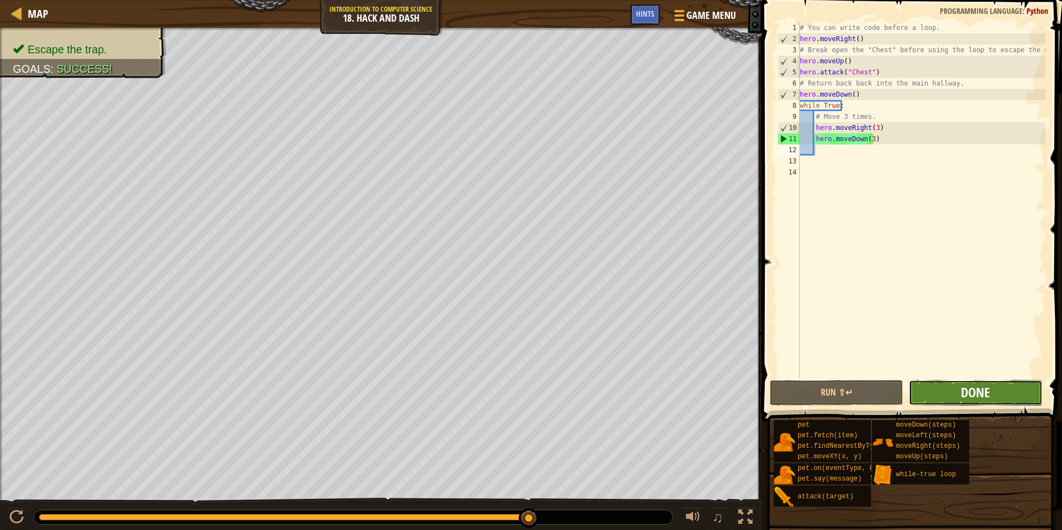
click at [970, 389] on span "Done" at bounding box center [975, 392] width 29 height 18
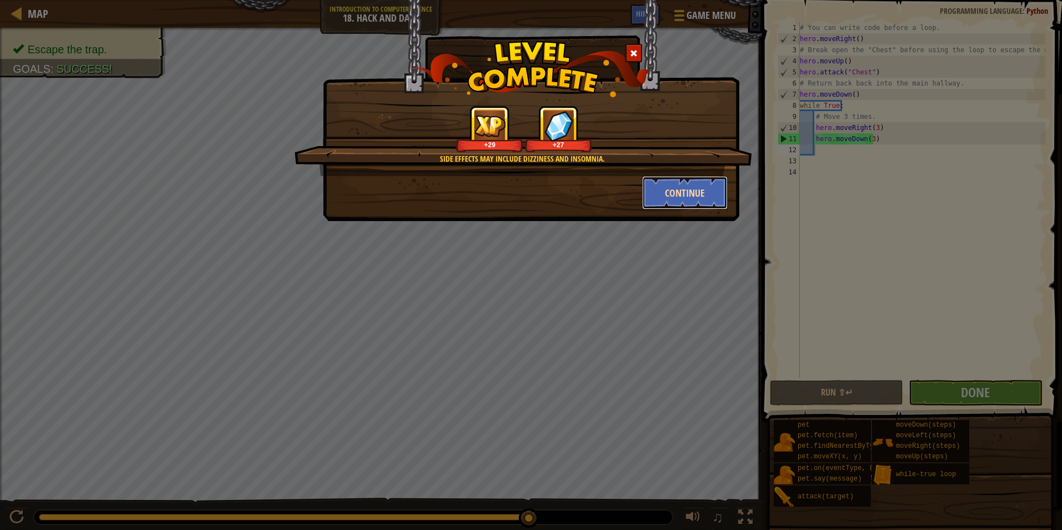
drag, startPoint x: 682, startPoint y: 197, endPoint x: 675, endPoint y: 196, distance: 6.7
click at [675, 196] on button "Continue" at bounding box center [685, 192] width 86 height 33
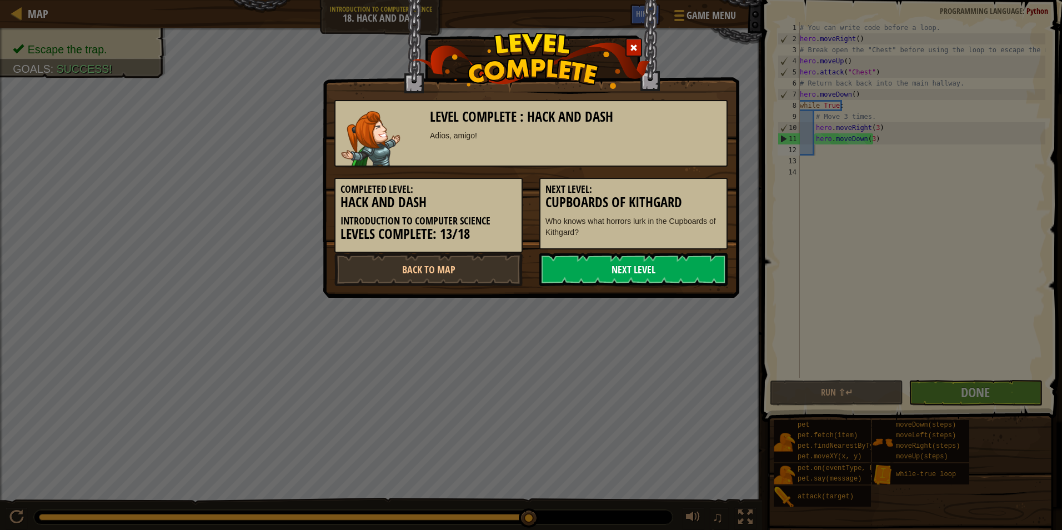
click at [640, 264] on link "Next Level" at bounding box center [633, 269] width 188 height 33
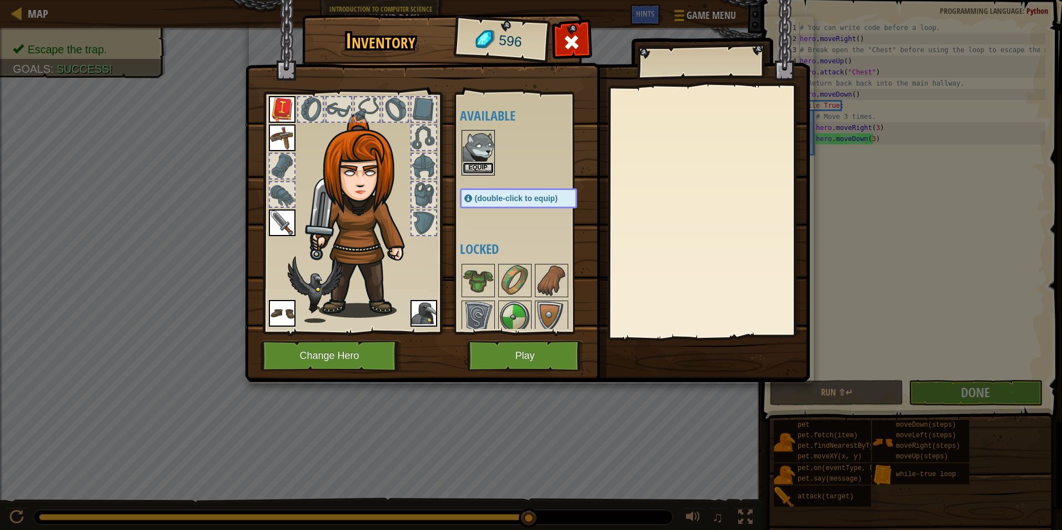
click at [490, 167] on button "Equip" at bounding box center [478, 168] width 31 height 12
click at [0, 0] on button "Equip" at bounding box center [0, 0] width 0 height 0
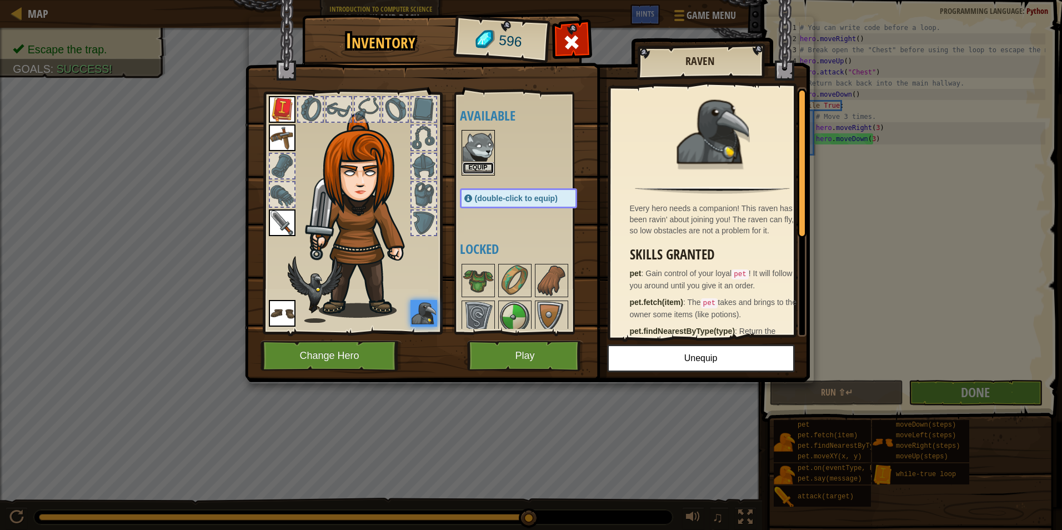
click at [491, 166] on button "Equip" at bounding box center [478, 168] width 31 height 12
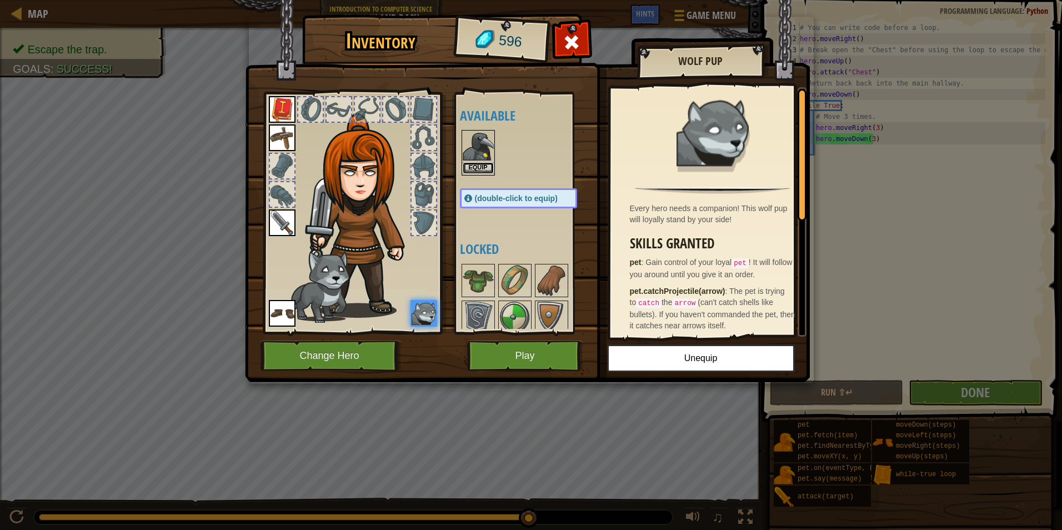
click at [491, 166] on button "Equip" at bounding box center [478, 168] width 31 height 12
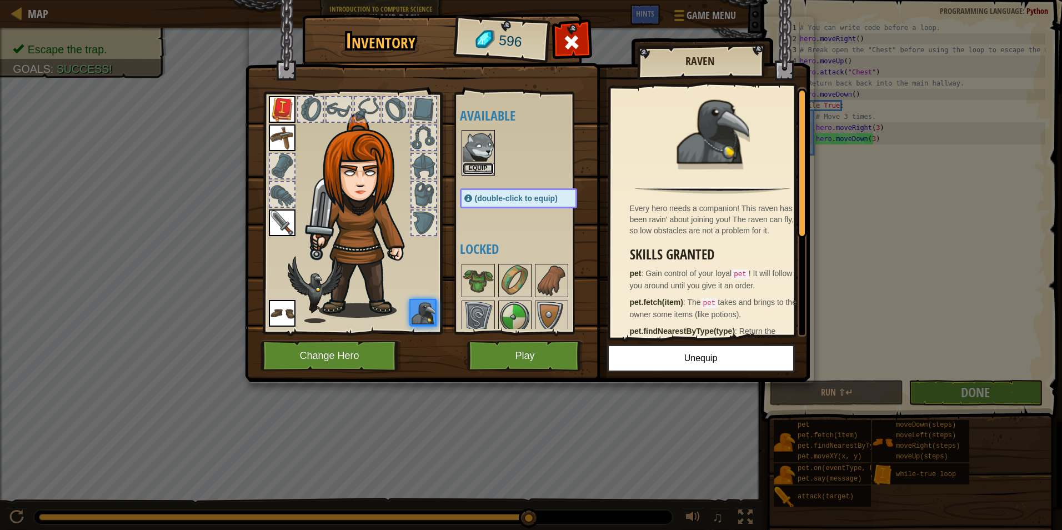
click at [491, 166] on button "Equip" at bounding box center [478, 169] width 31 height 12
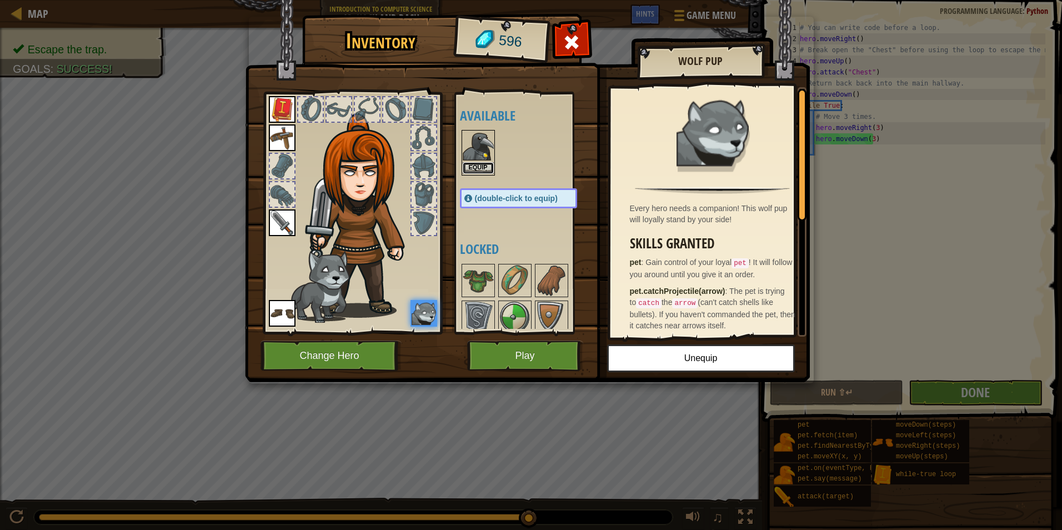
click at [463, 163] on button "Equip" at bounding box center [478, 168] width 31 height 12
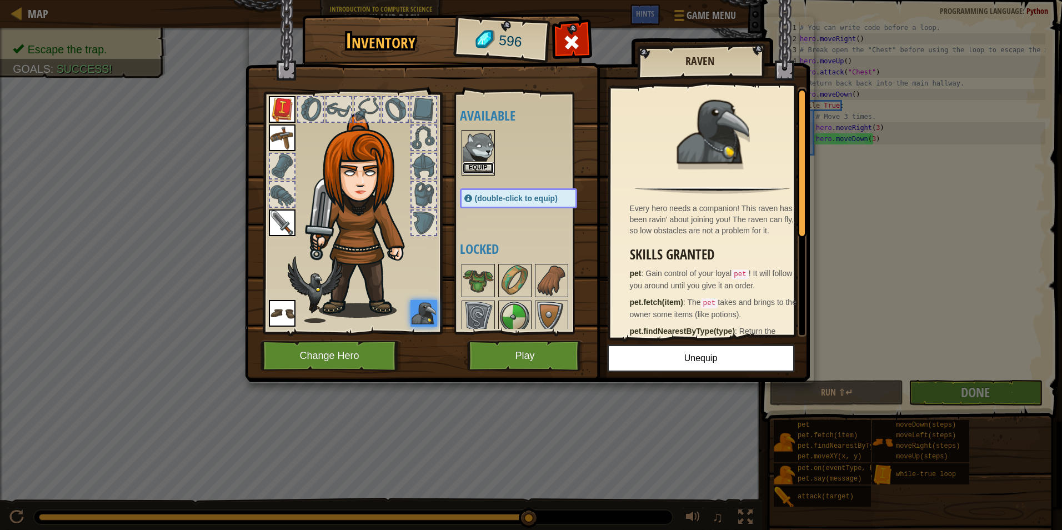
click at [471, 164] on button "Equip" at bounding box center [478, 168] width 31 height 12
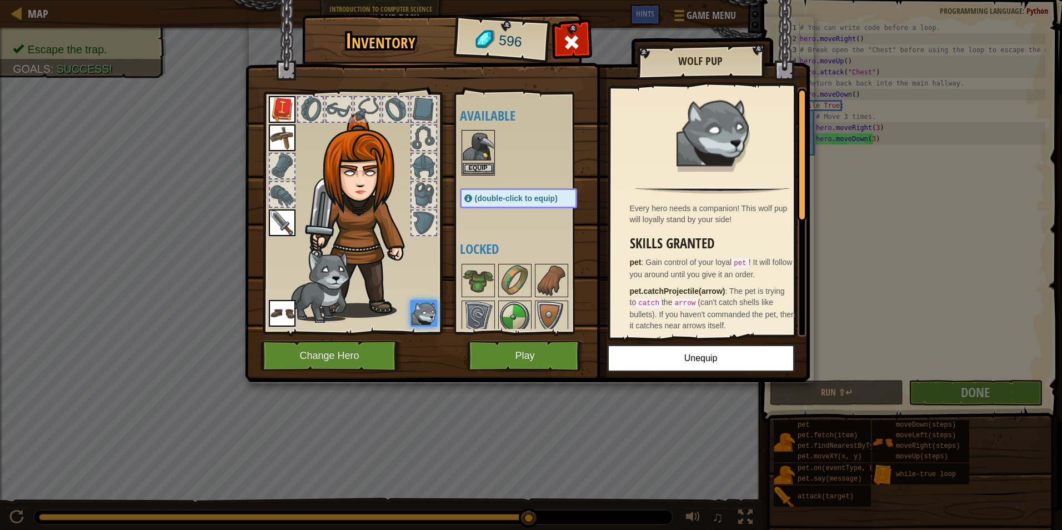
click at [508, 177] on div at bounding box center [529, 152] width 139 height 49
click at [490, 149] on img at bounding box center [478, 146] width 31 height 31
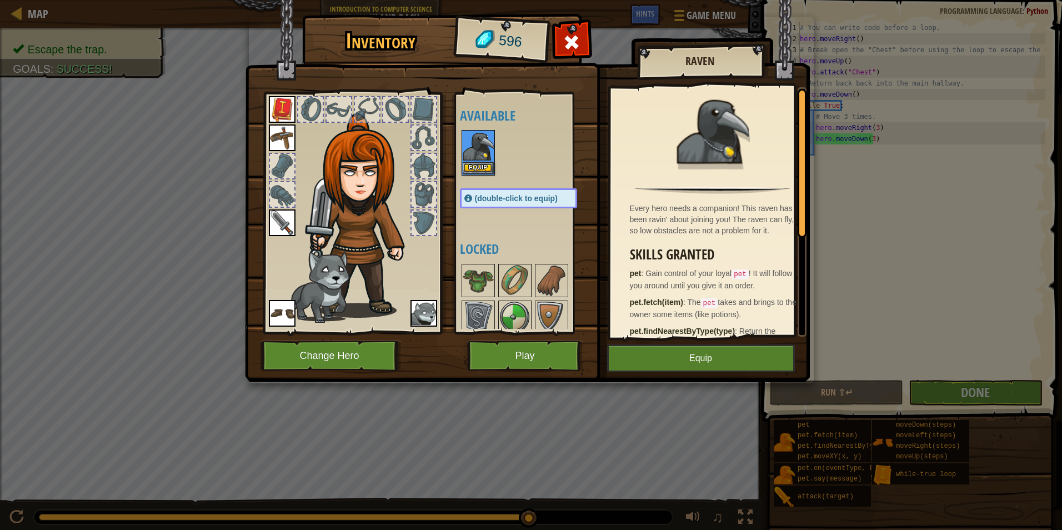
click at [490, 149] on img at bounding box center [478, 146] width 31 height 31
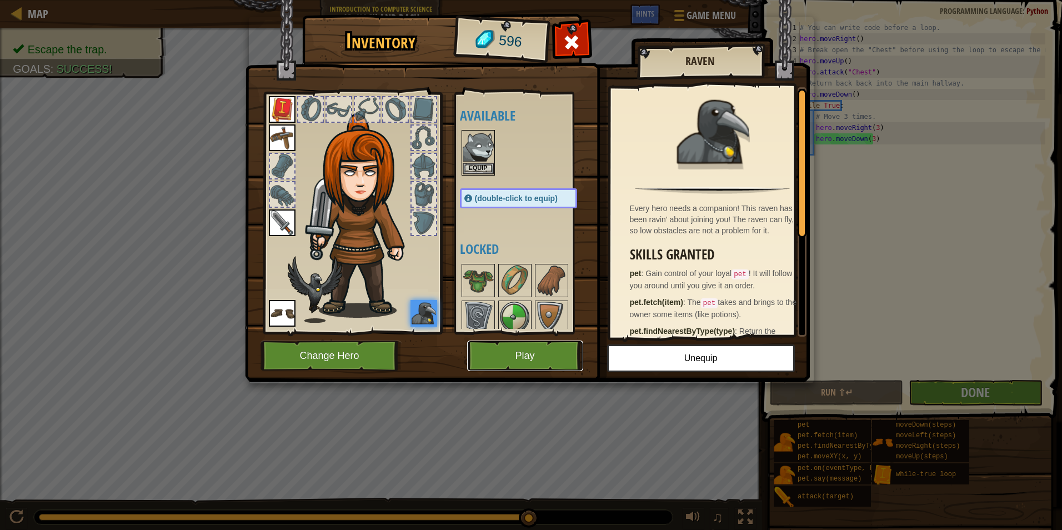
click at [537, 348] on button "Play" at bounding box center [525, 356] width 116 height 31
